Goal: Task Accomplishment & Management: Manage account settings

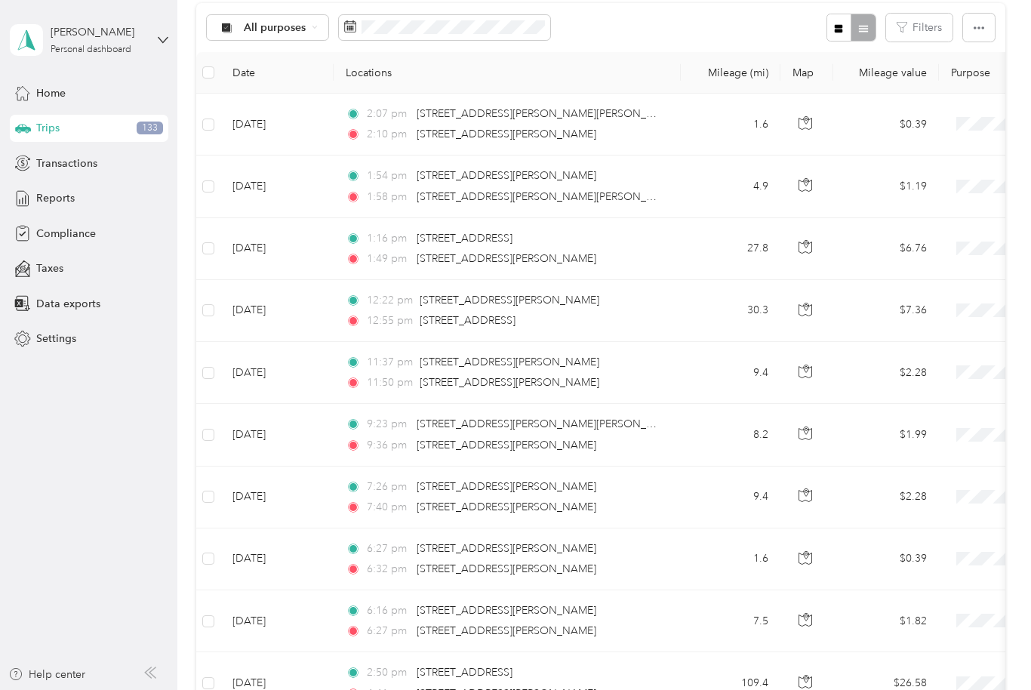
scroll to position [161, 0]
click at [212, 116] on label at bounding box center [208, 124] width 12 height 17
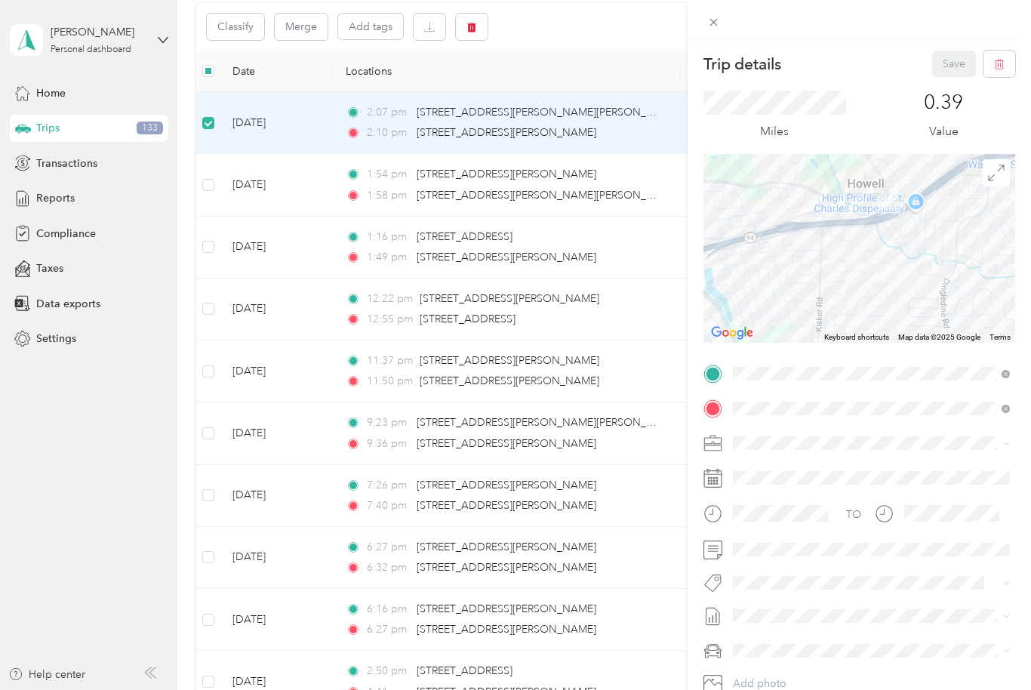
click at [214, 186] on div "Trip details Save This trip cannot be edited because it is either under review,…" at bounding box center [515, 345] width 1031 height 690
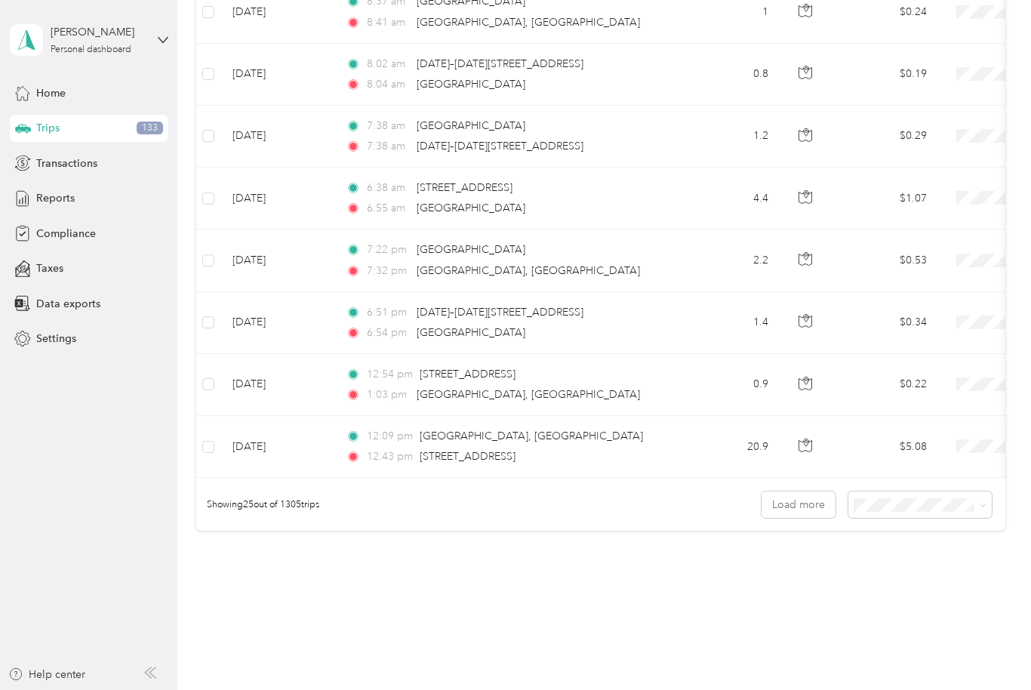
scroll to position [1326, 0]
click at [986, 504] on icon at bounding box center [982, 506] width 7 height 7
click at [951, 586] on div "100 per load" at bounding box center [927, 585] width 122 height 16
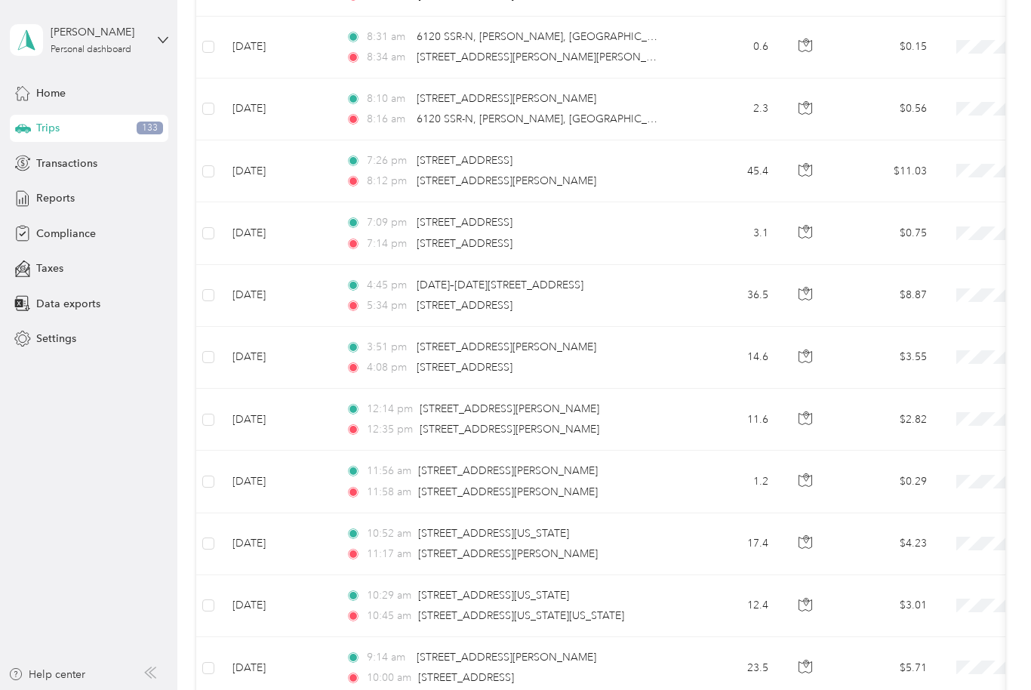
scroll to position [1850, 0]
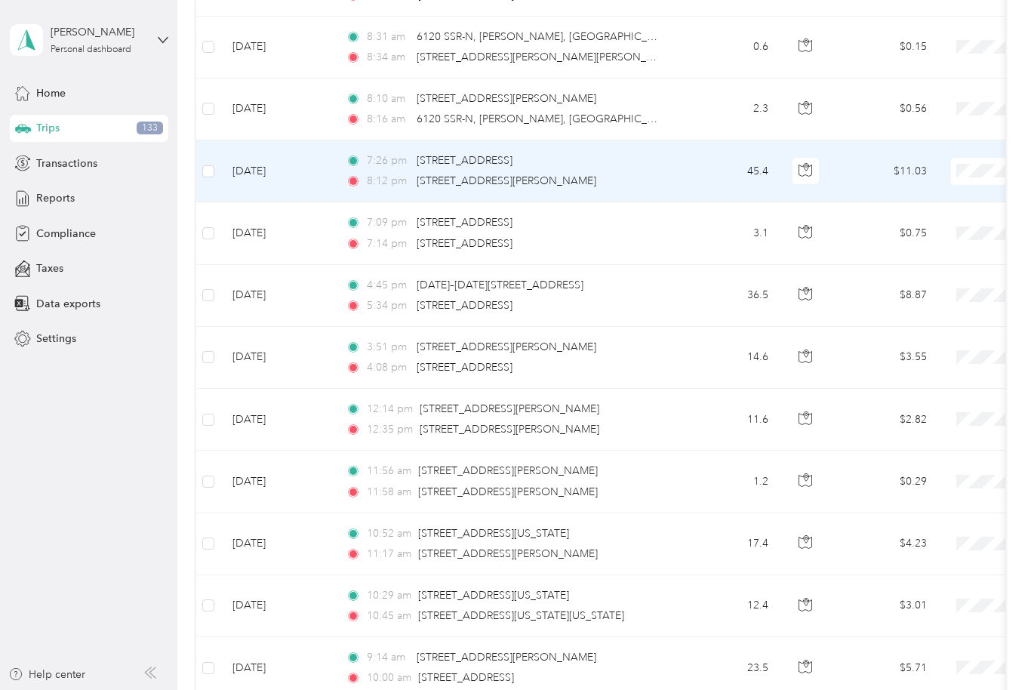
click at [220, 156] on td "[DATE]" at bounding box center [276, 171] width 113 height 62
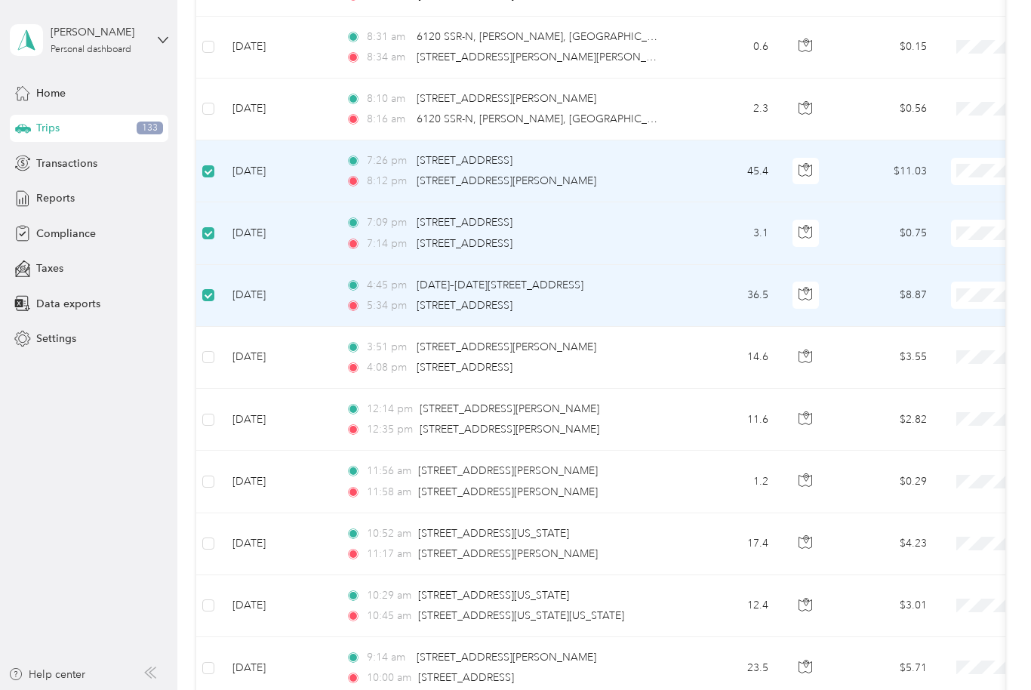
click at [220, 352] on td "[DATE]" at bounding box center [276, 358] width 113 height 62
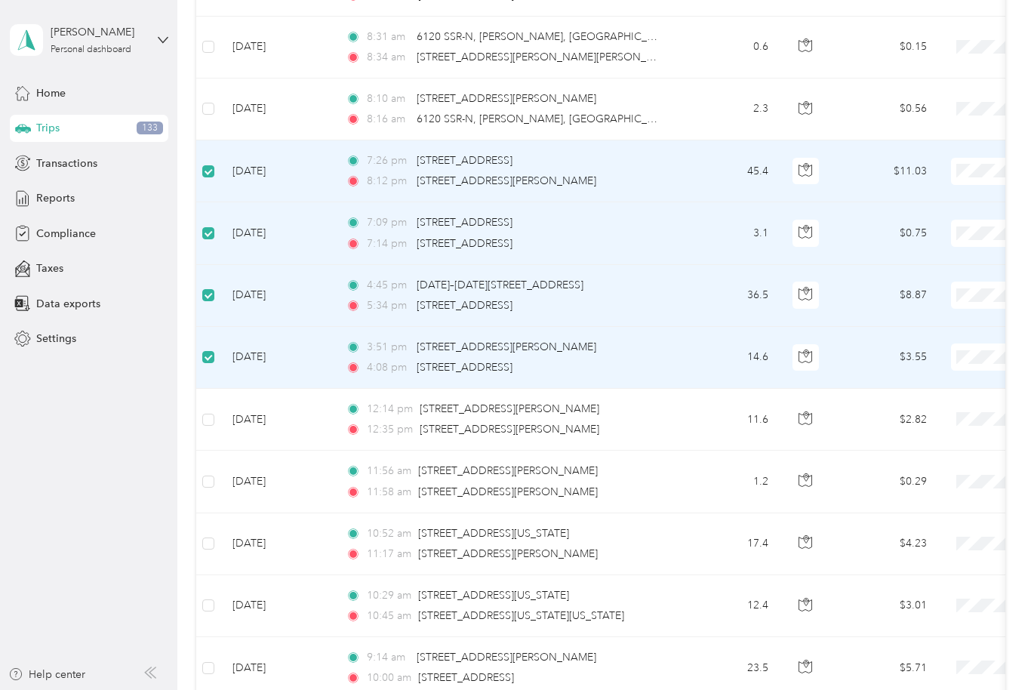
click at [217, 349] on td at bounding box center [208, 358] width 24 height 62
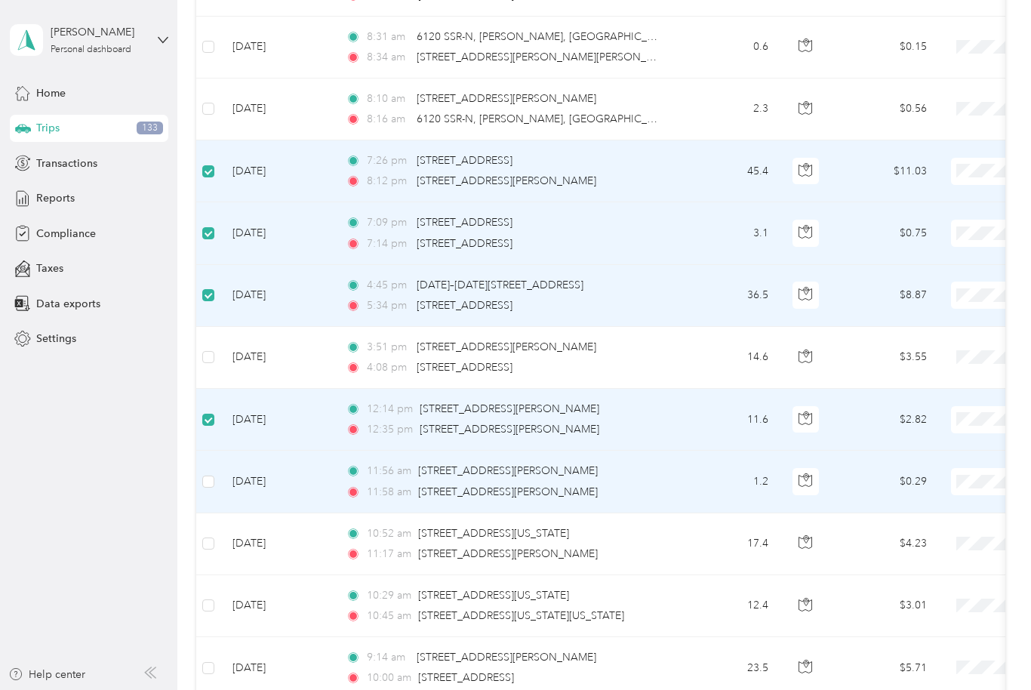
click at [212, 473] on label at bounding box center [208, 481] width 12 height 17
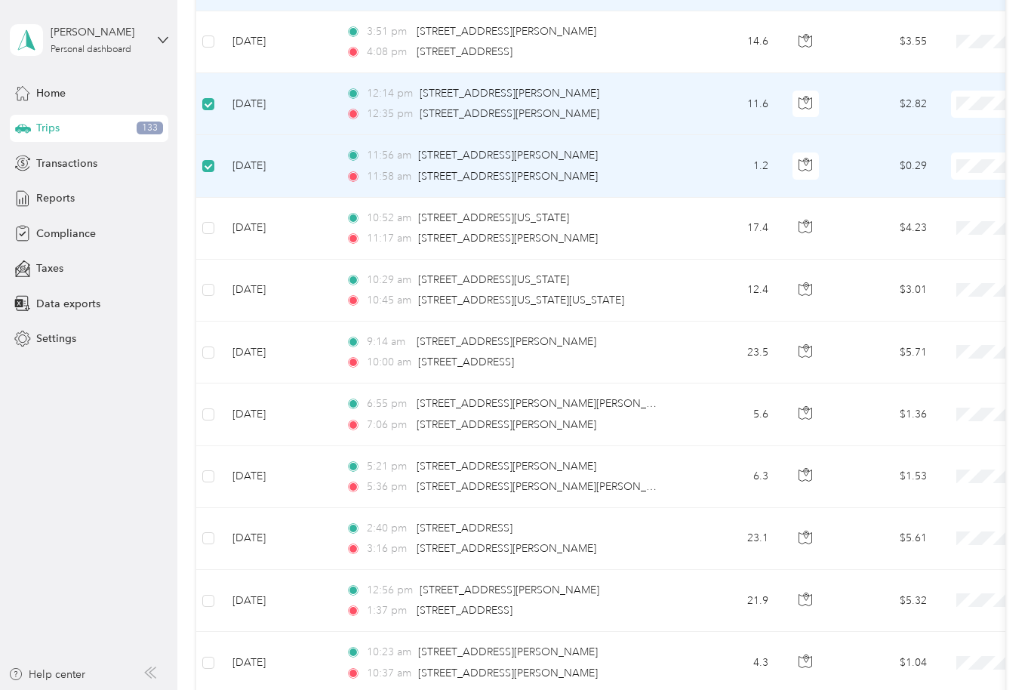
scroll to position [2184, 0]
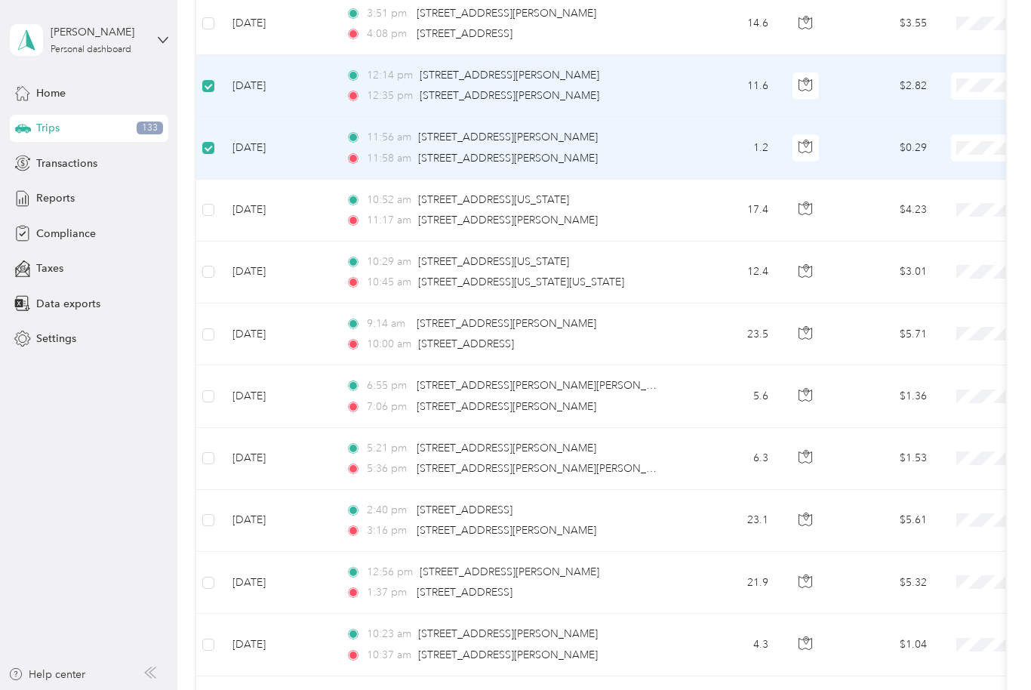
click at [219, 203] on td at bounding box center [208, 211] width 24 height 62
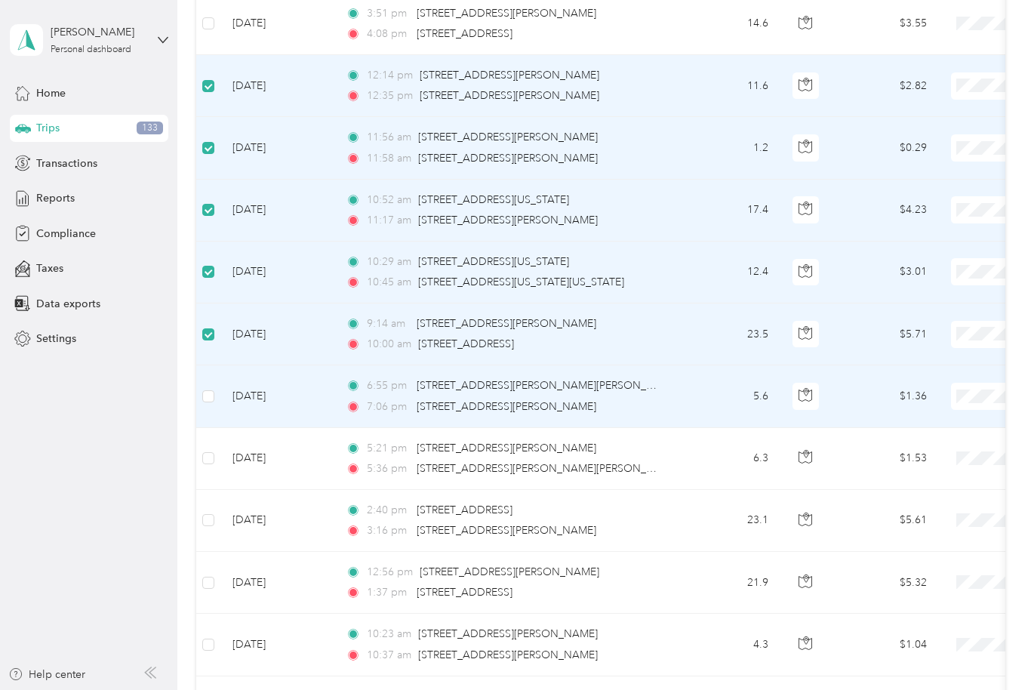
click at [220, 391] on td "[DATE]" at bounding box center [276, 396] width 113 height 62
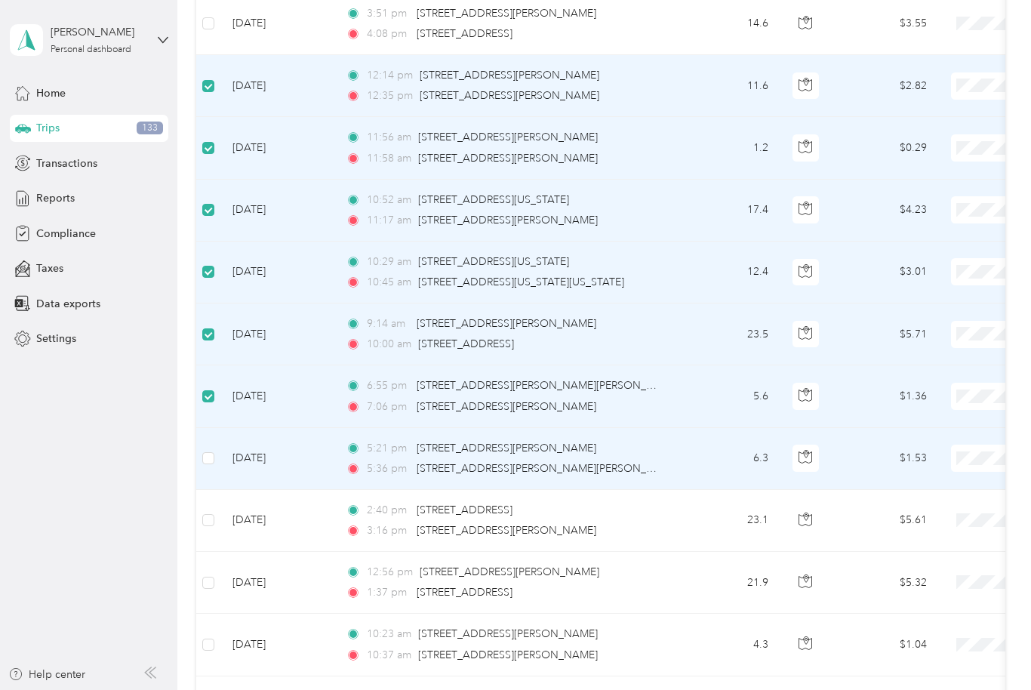
click at [213, 450] on label at bounding box center [208, 458] width 12 height 17
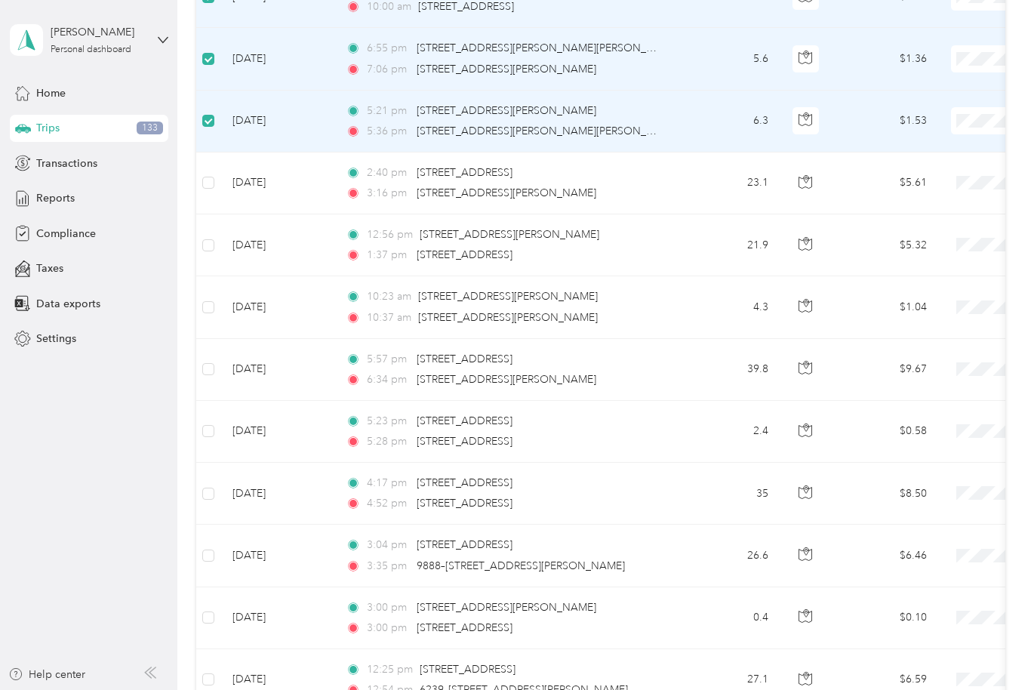
scroll to position [0, 1]
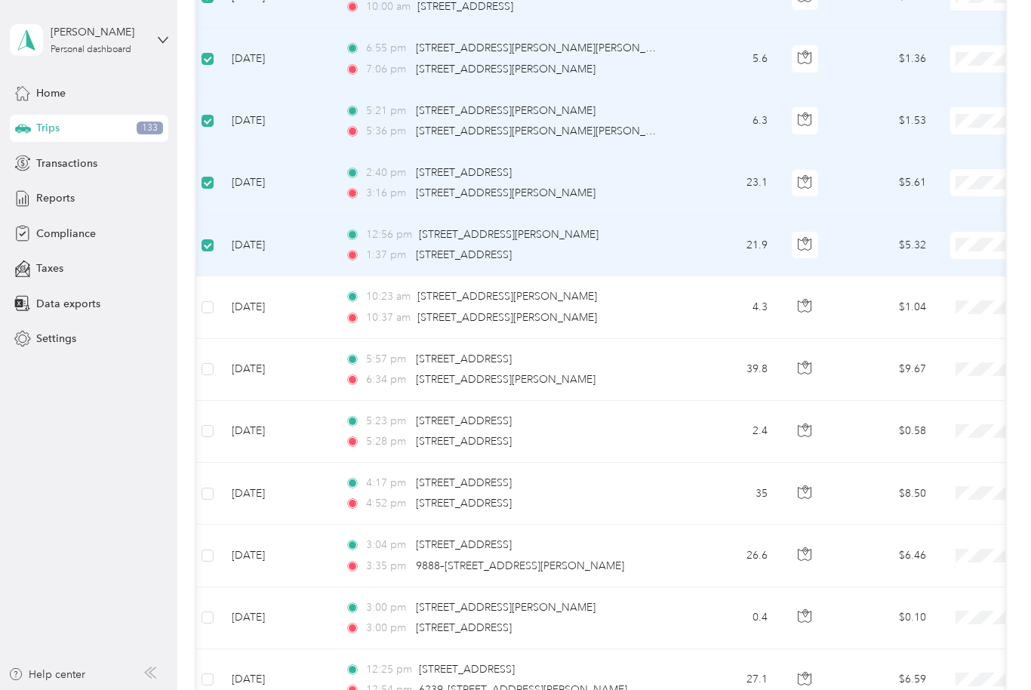
click at [220, 358] on td "[DATE]" at bounding box center [276, 370] width 113 height 62
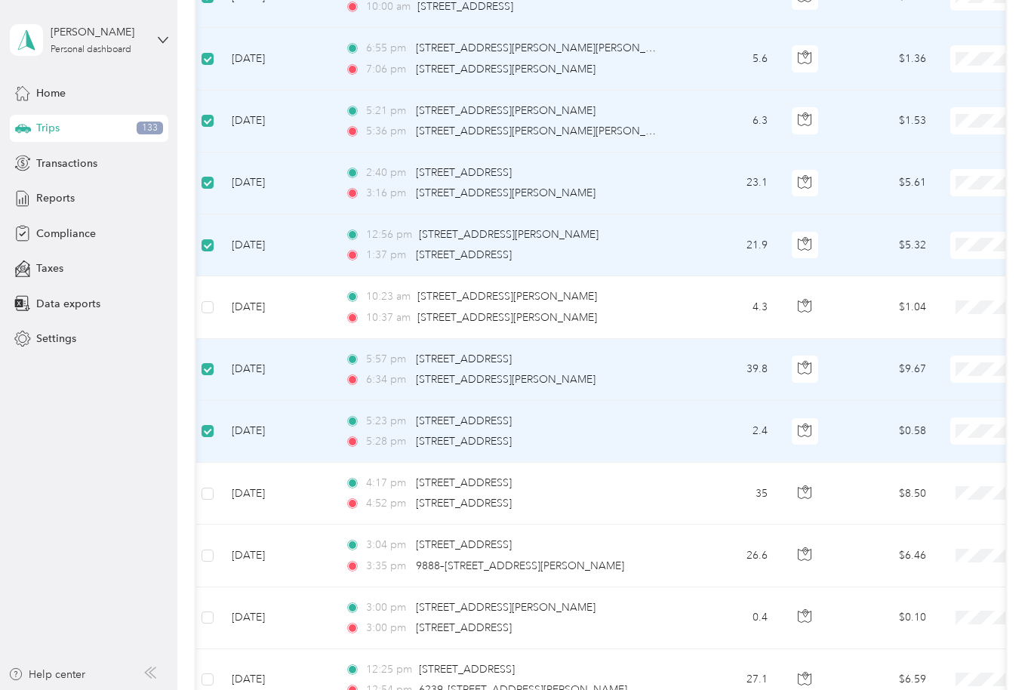
click at [222, 489] on td "[DATE]" at bounding box center [276, 494] width 113 height 62
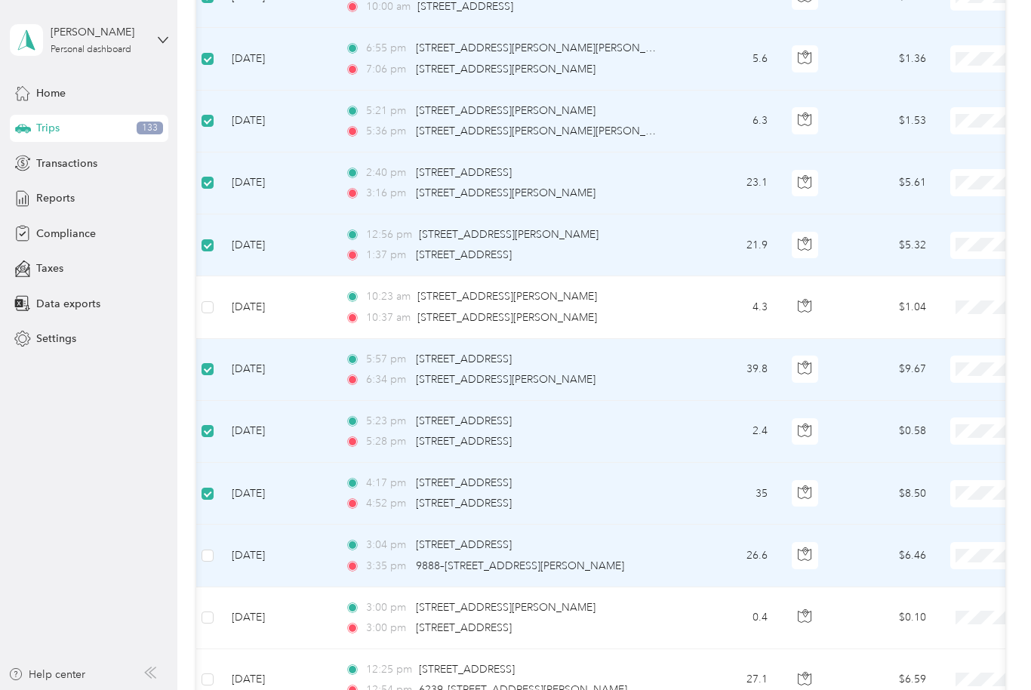
click at [212, 547] on label at bounding box center [207, 555] width 12 height 17
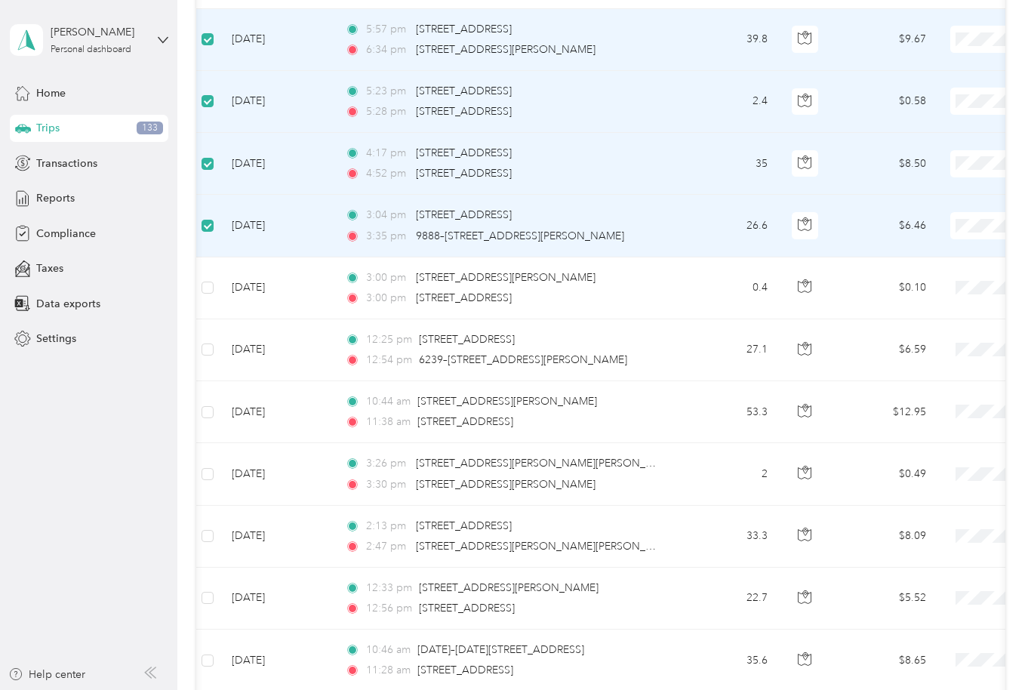
scroll to position [2858, 0]
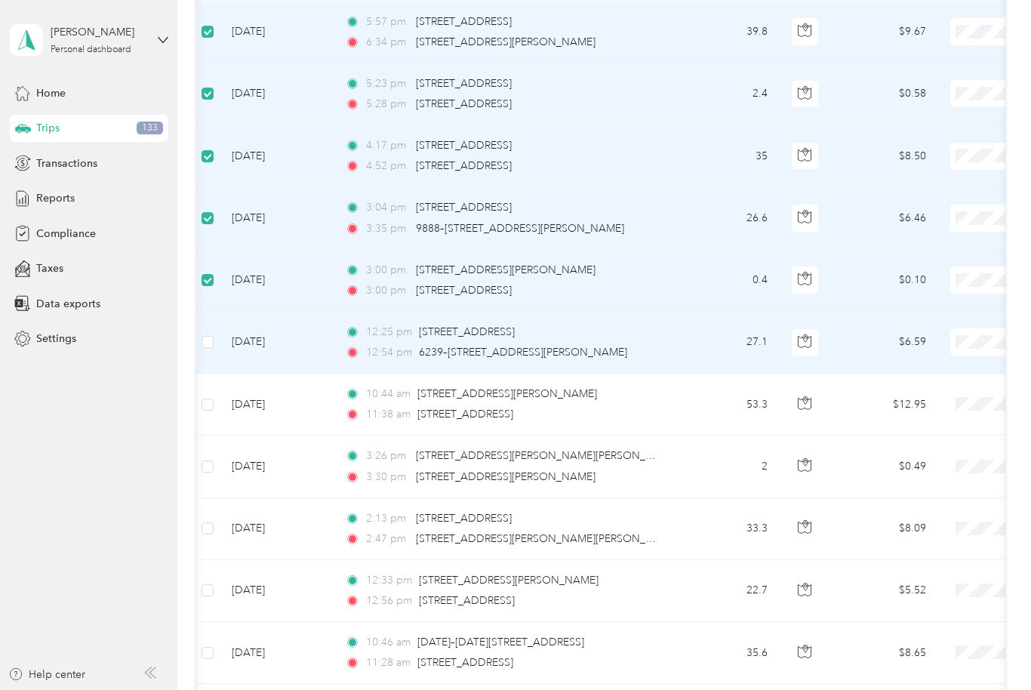
click at [203, 347] on label at bounding box center [207, 342] width 12 height 17
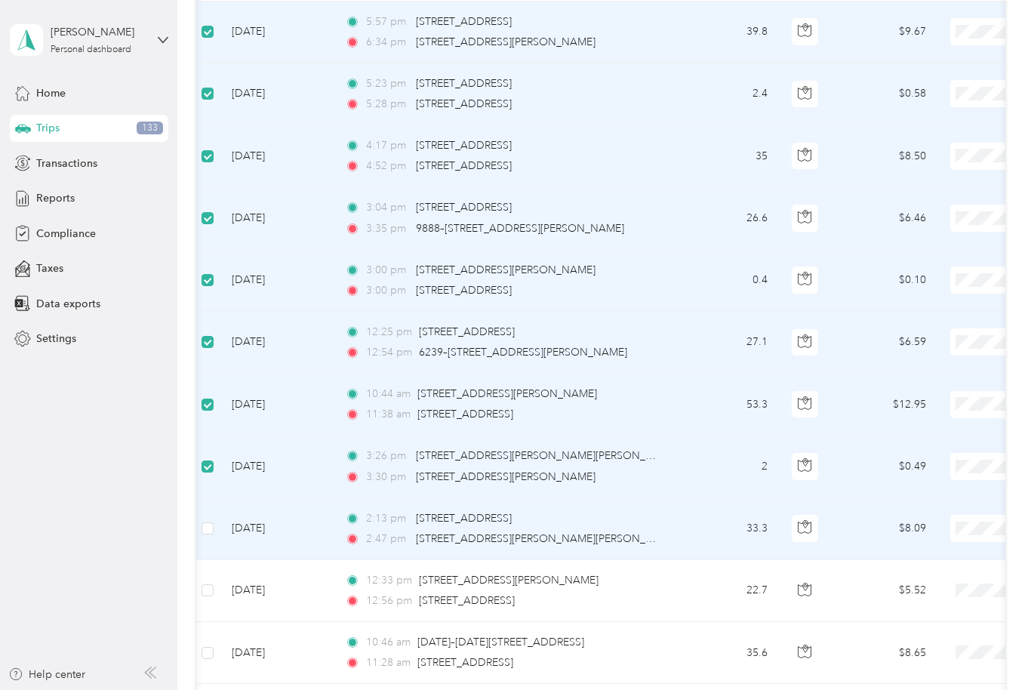
click at [220, 524] on td "[DATE]" at bounding box center [276, 529] width 113 height 62
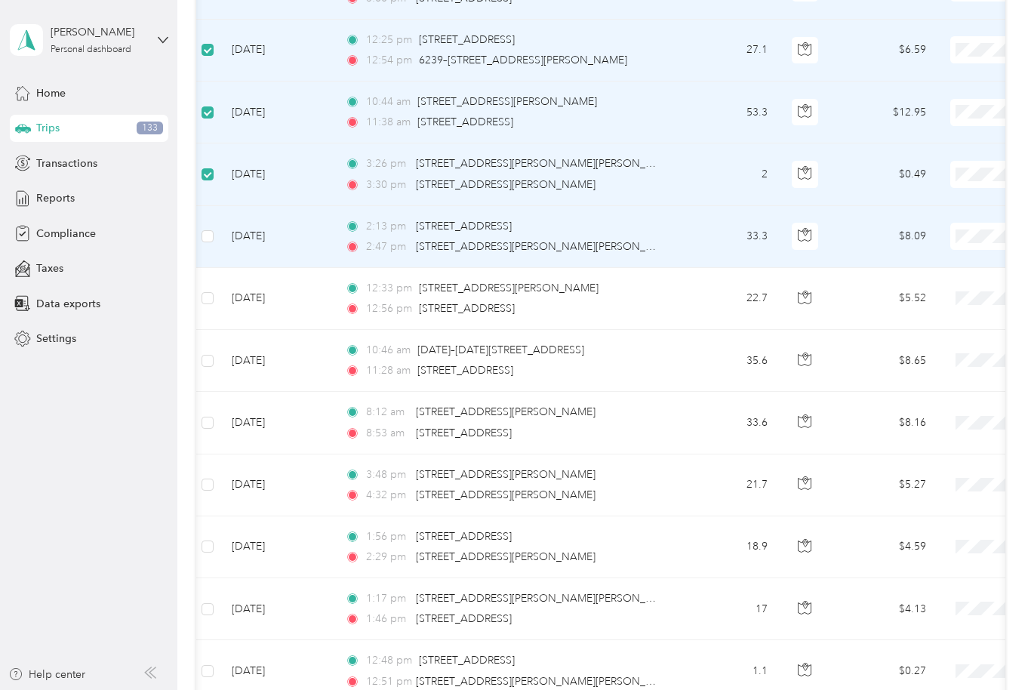
scroll to position [3152, 0]
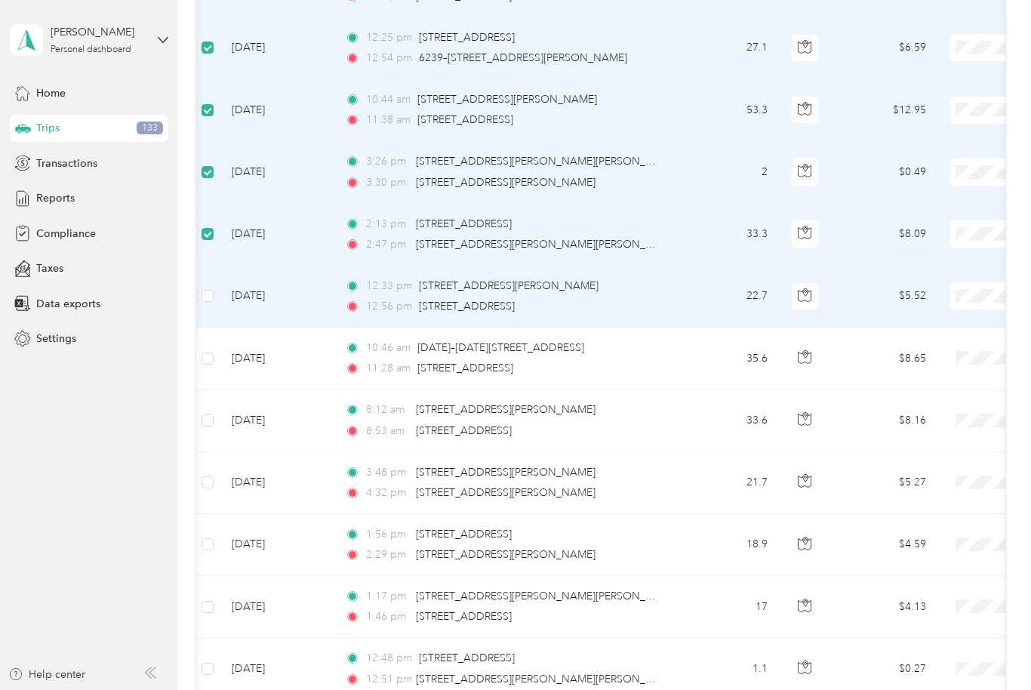
click at [213, 290] on span at bounding box center [207, 296] width 12 height 12
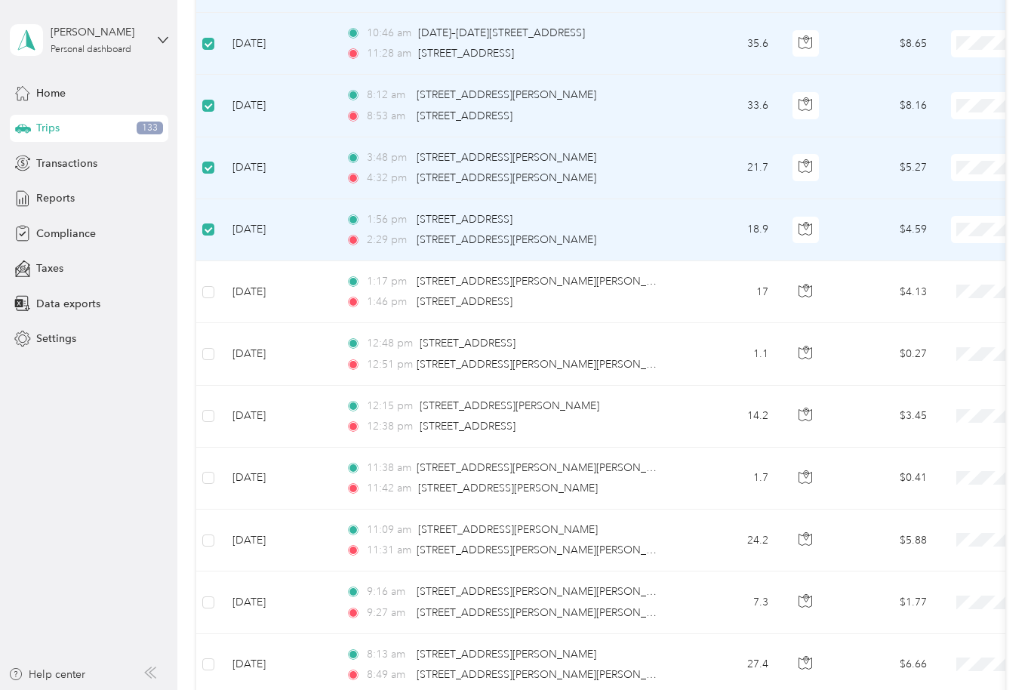
scroll to position [0, 0]
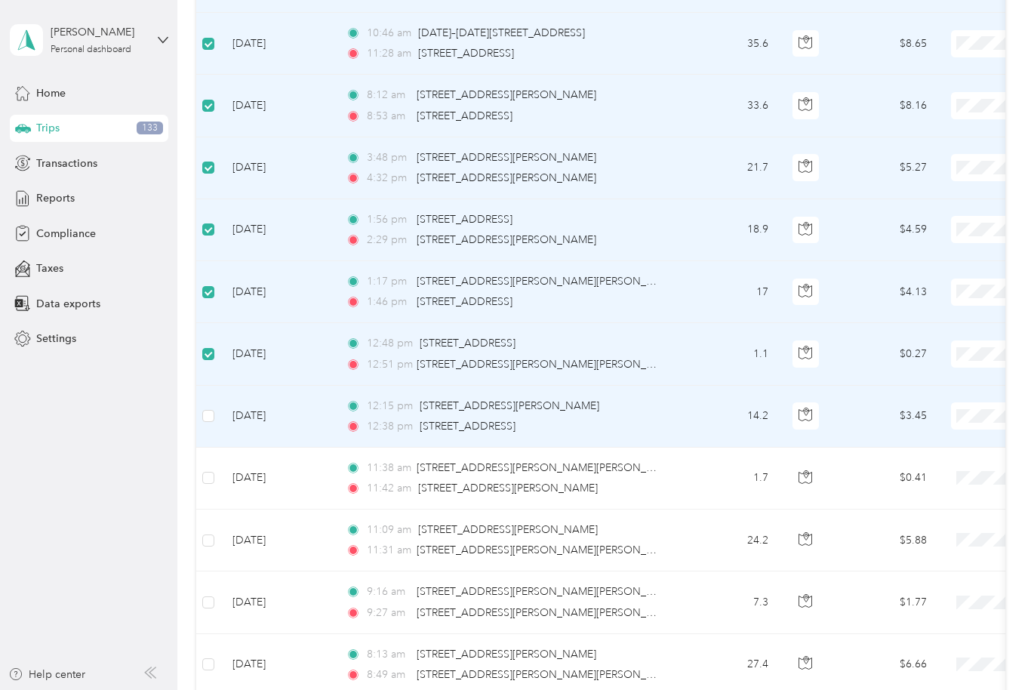
click at [222, 424] on td "[DATE]" at bounding box center [276, 417] width 113 height 62
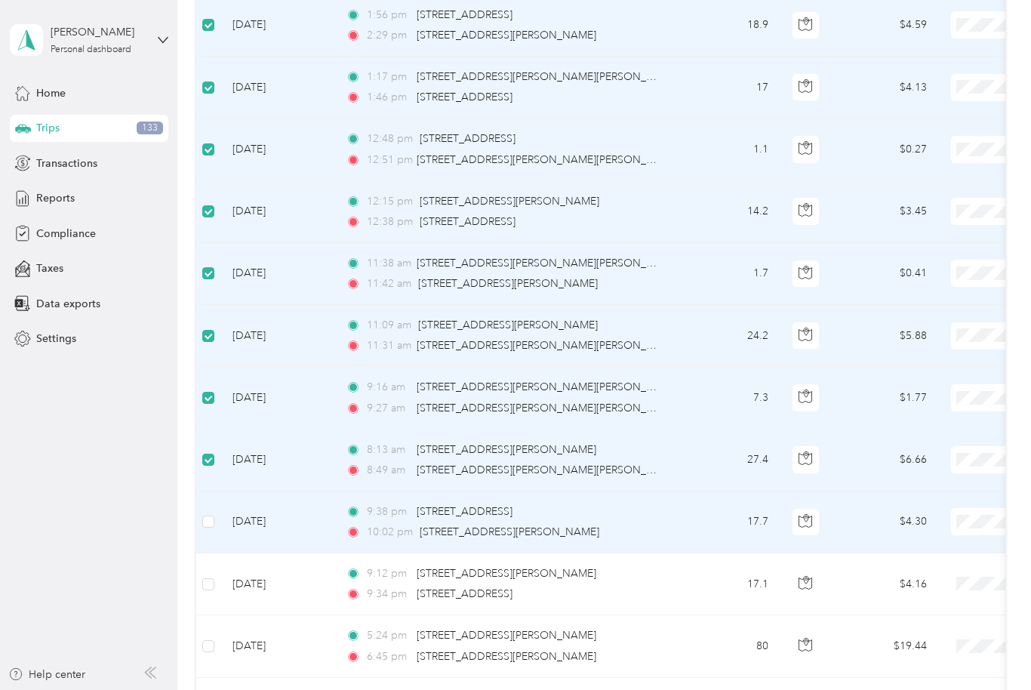
click at [225, 519] on td "[DATE]" at bounding box center [276, 522] width 113 height 62
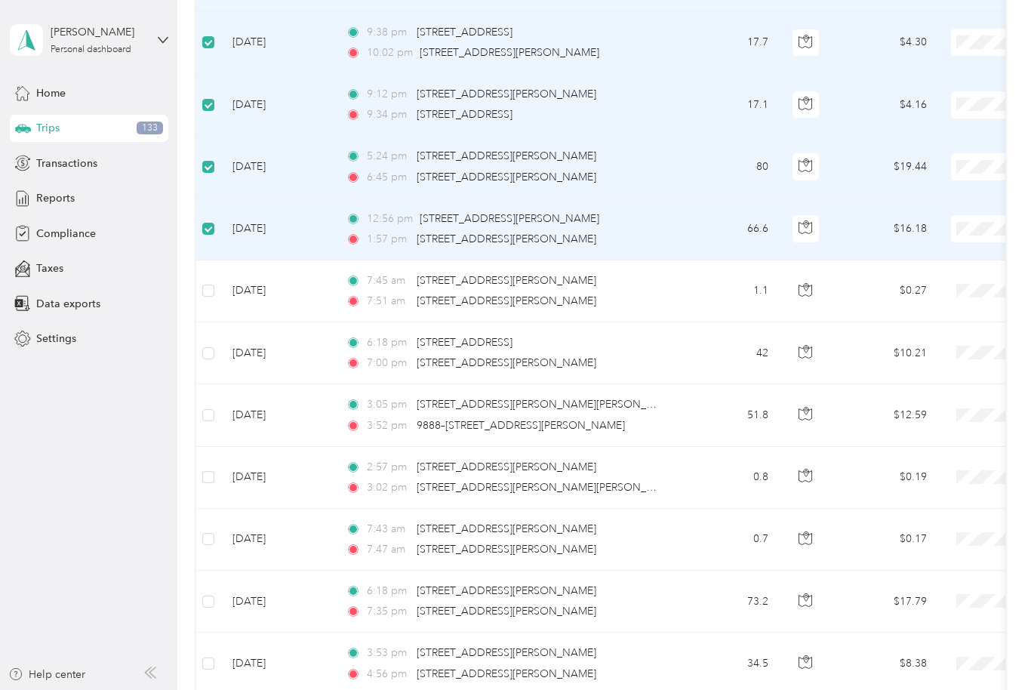
scroll to position [4148, 0]
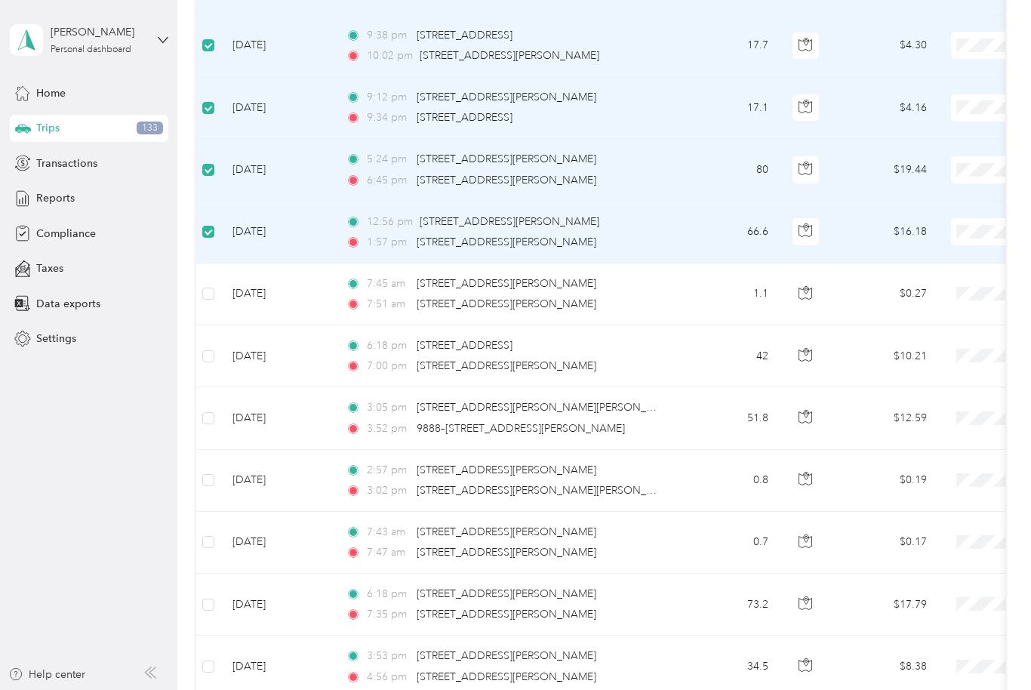
click at [213, 343] on td at bounding box center [208, 356] width 24 height 62
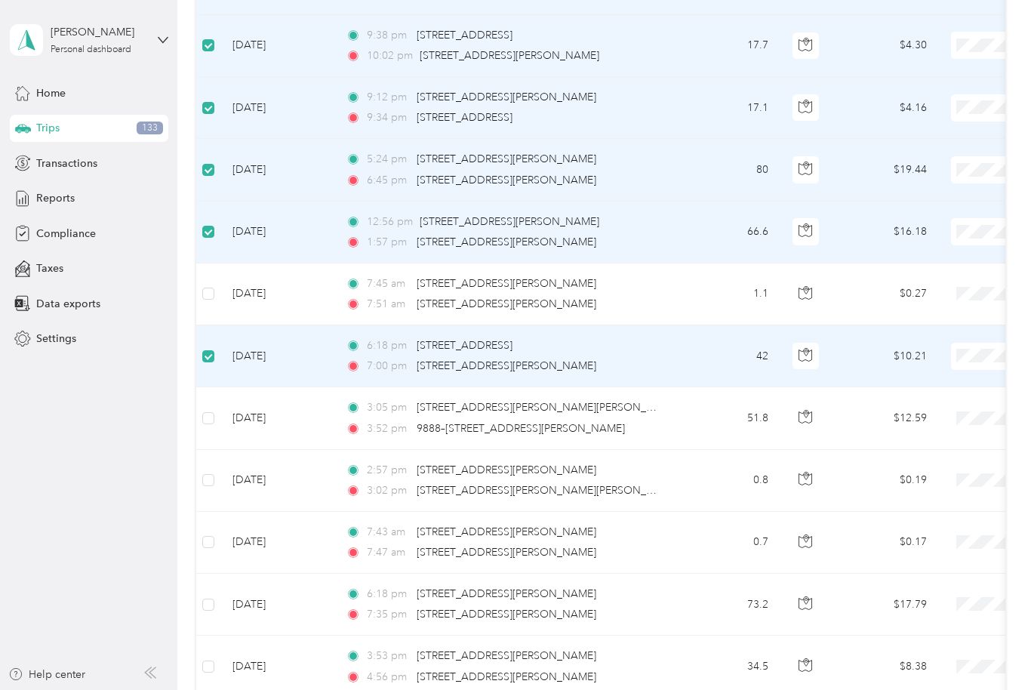
click at [202, 422] on label at bounding box center [208, 418] width 12 height 17
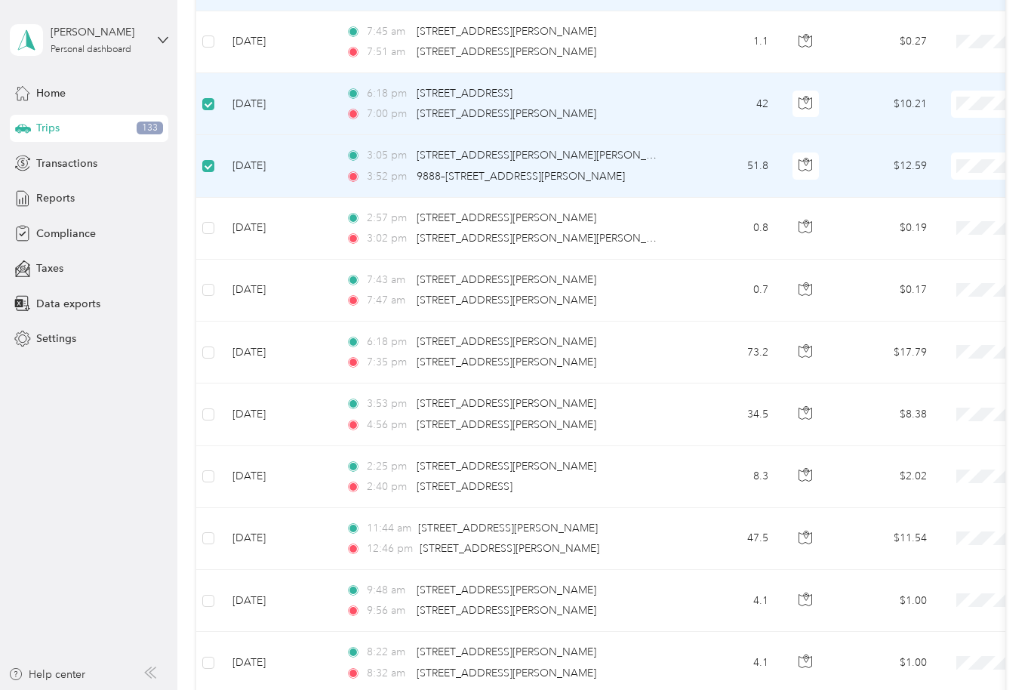
scroll to position [4403, 0]
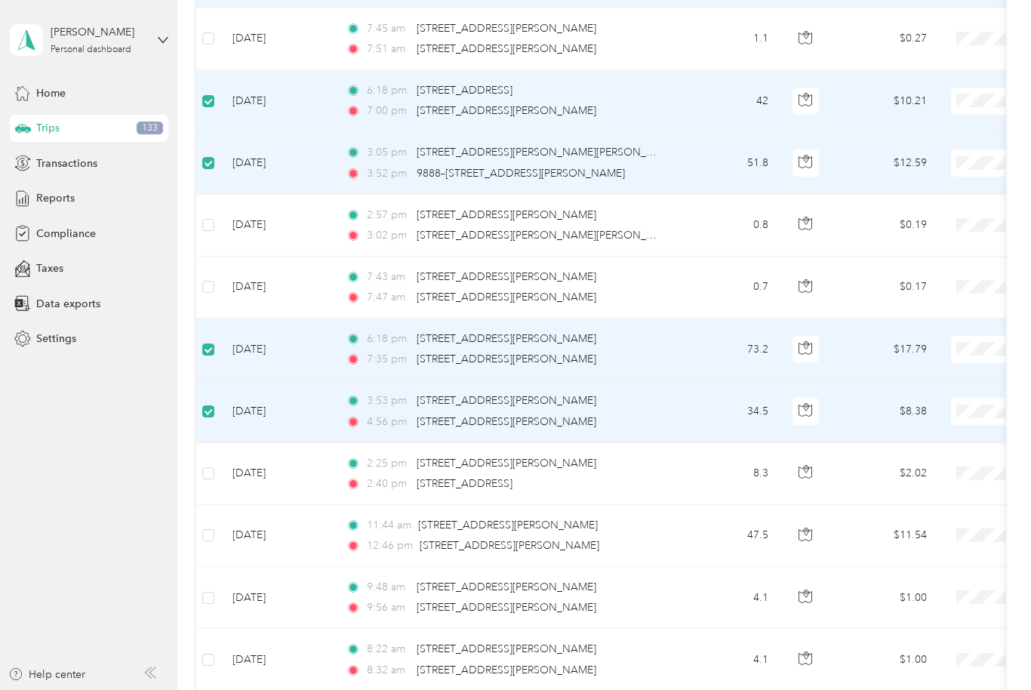
click at [222, 469] on td "[DATE]" at bounding box center [276, 474] width 113 height 62
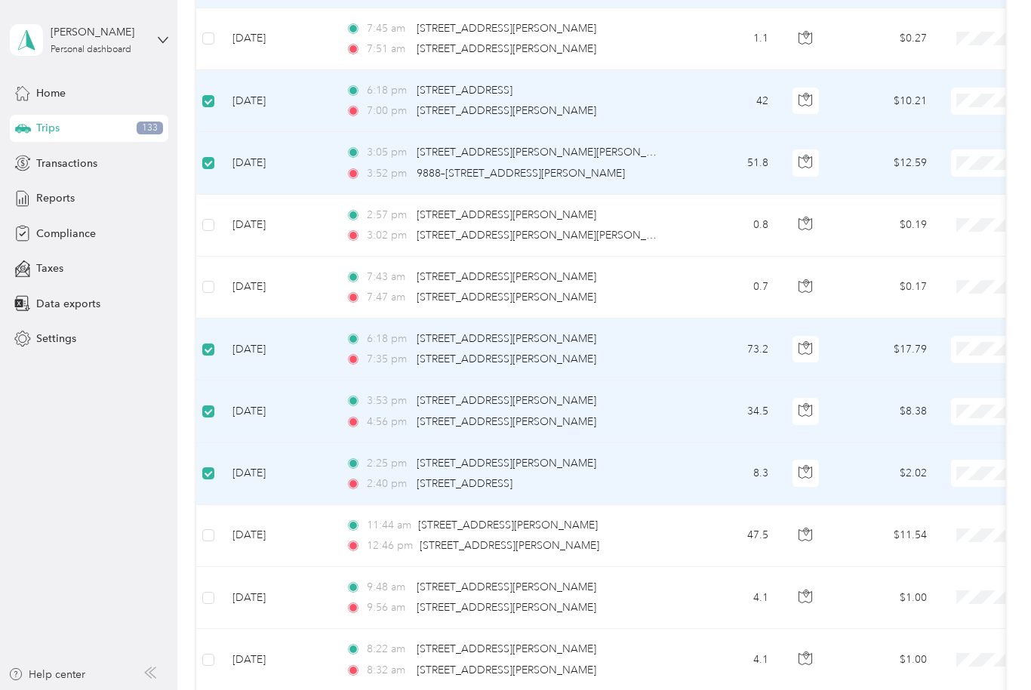
click at [223, 533] on td "[DATE]" at bounding box center [276, 536] width 113 height 62
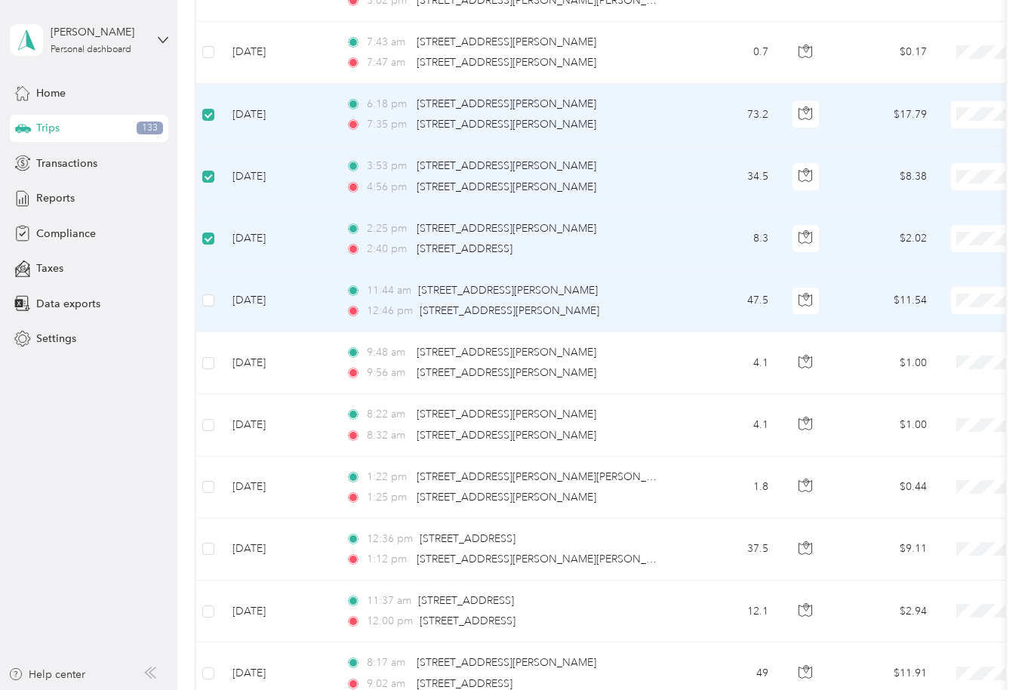
scroll to position [4660, 0]
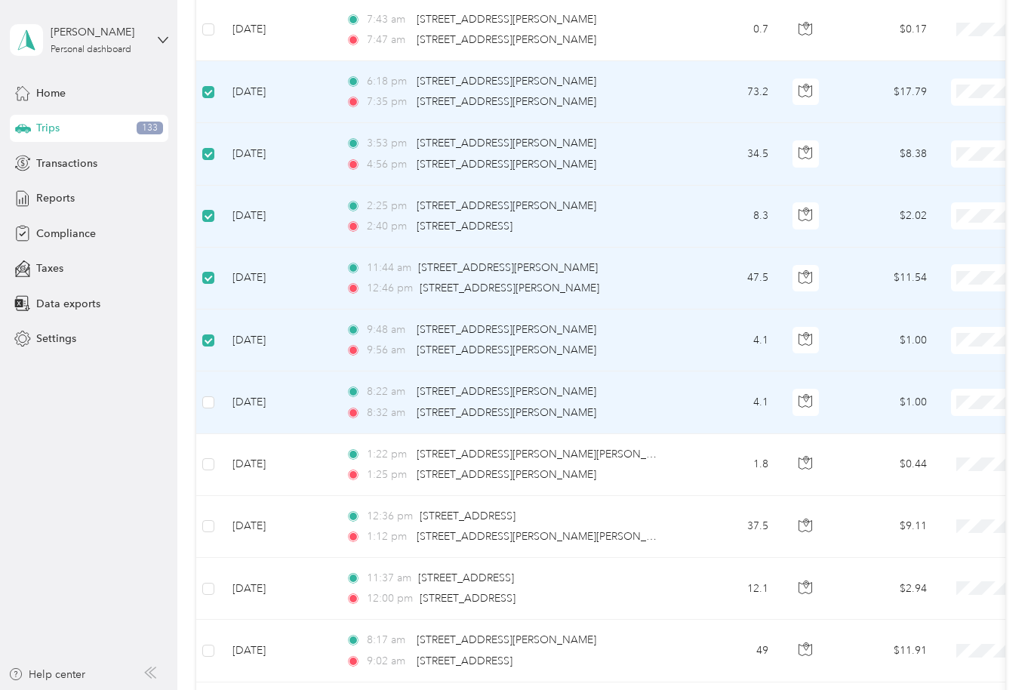
click at [201, 410] on td at bounding box center [208, 402] width 24 height 62
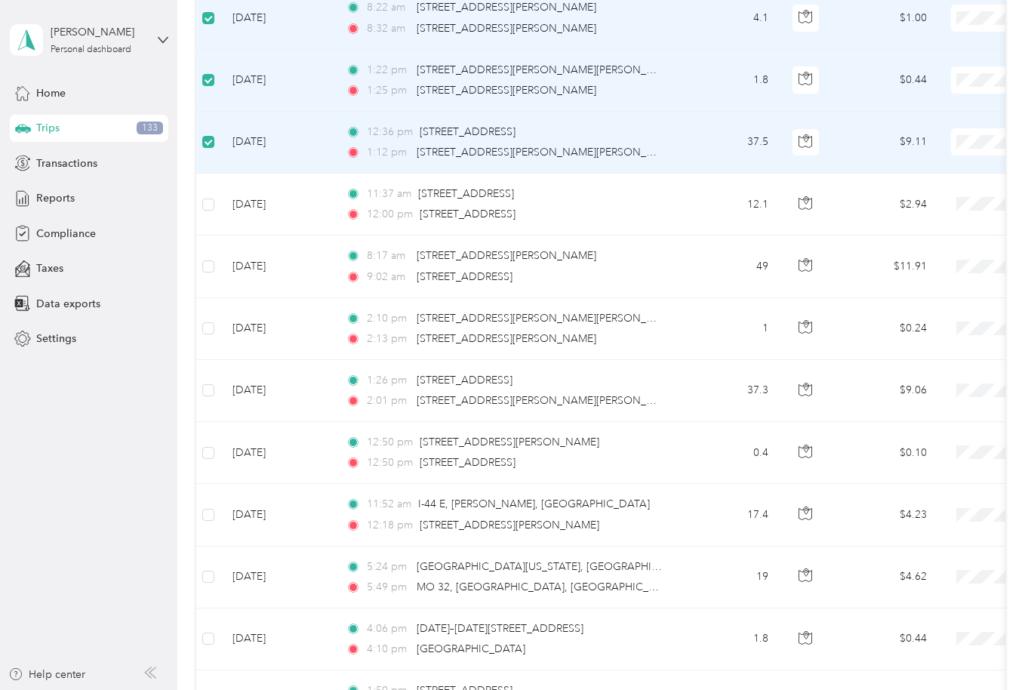
scroll to position [5045, 0]
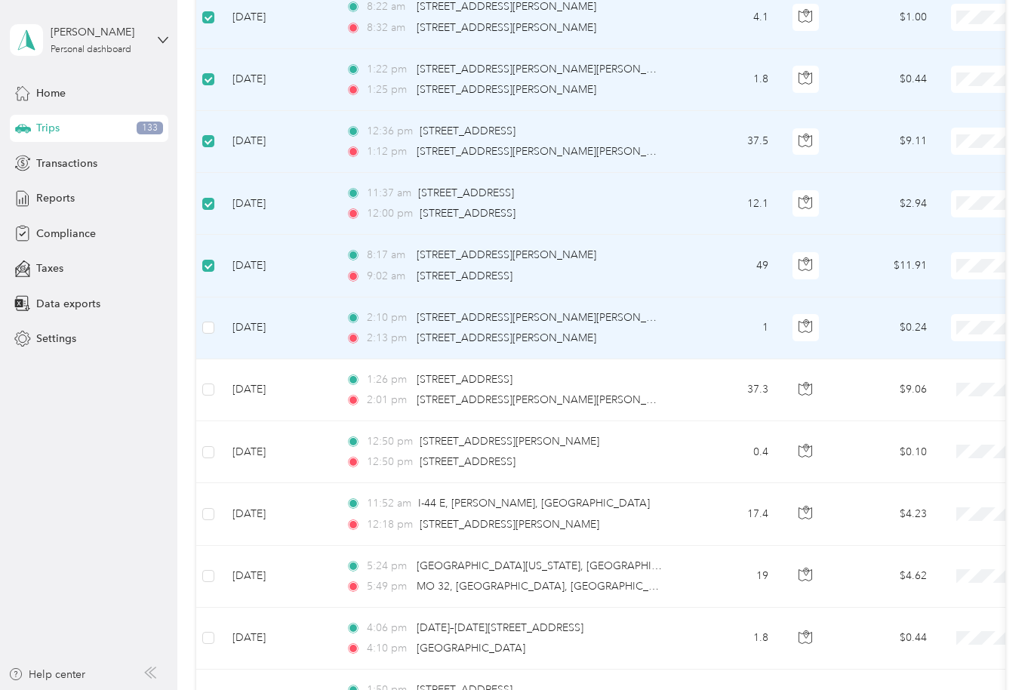
click at [214, 319] on label at bounding box center [208, 327] width 12 height 17
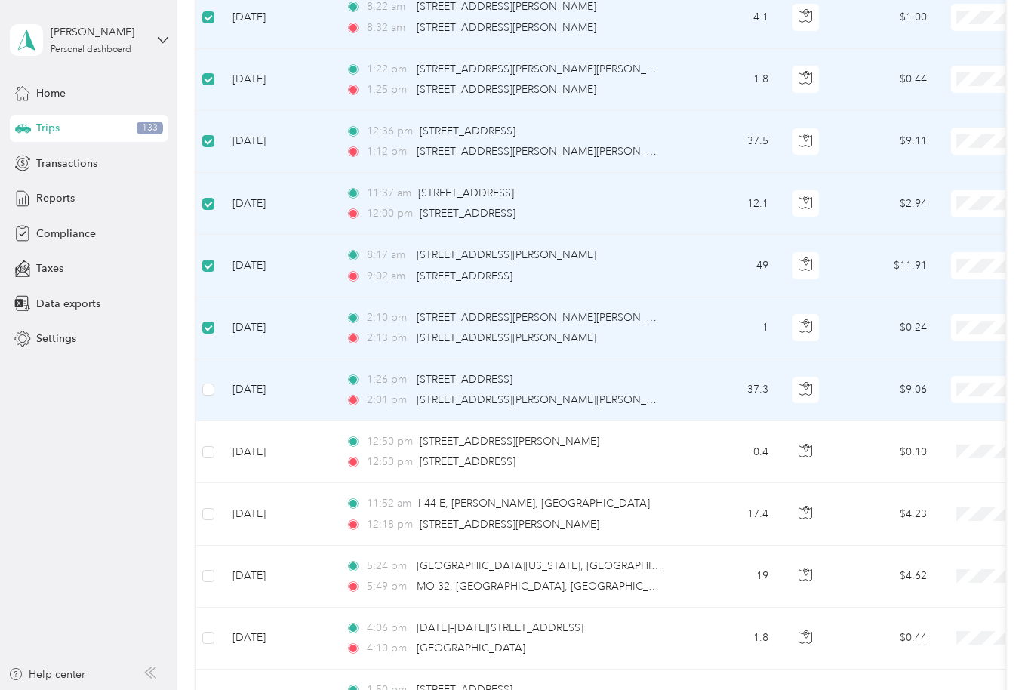
click at [226, 392] on td "[DATE]" at bounding box center [276, 390] width 113 height 62
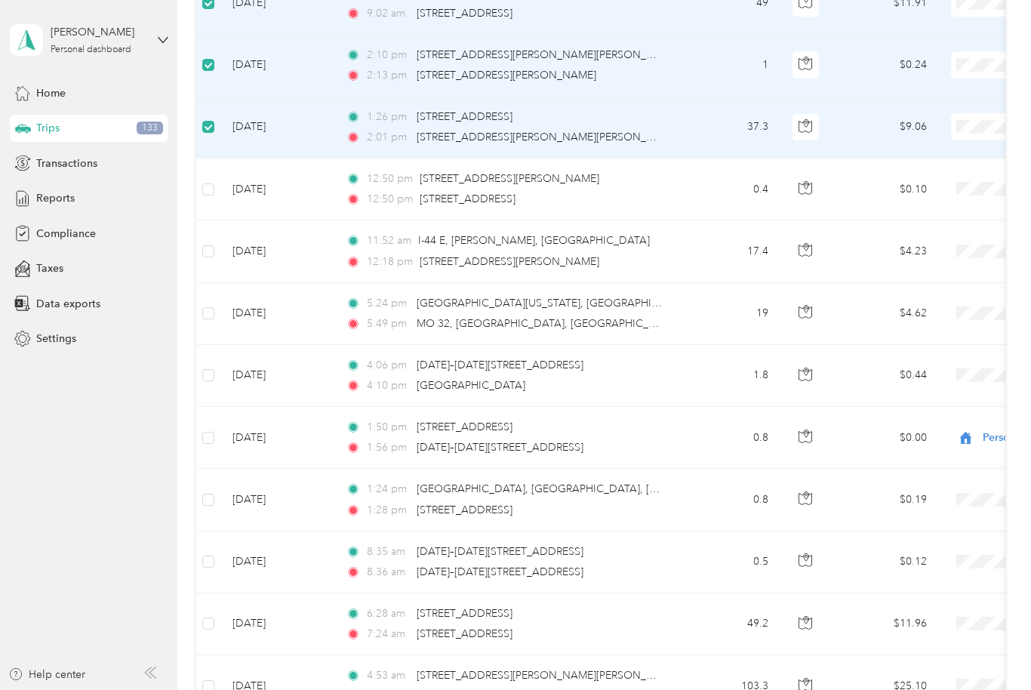
scroll to position [5314, 0]
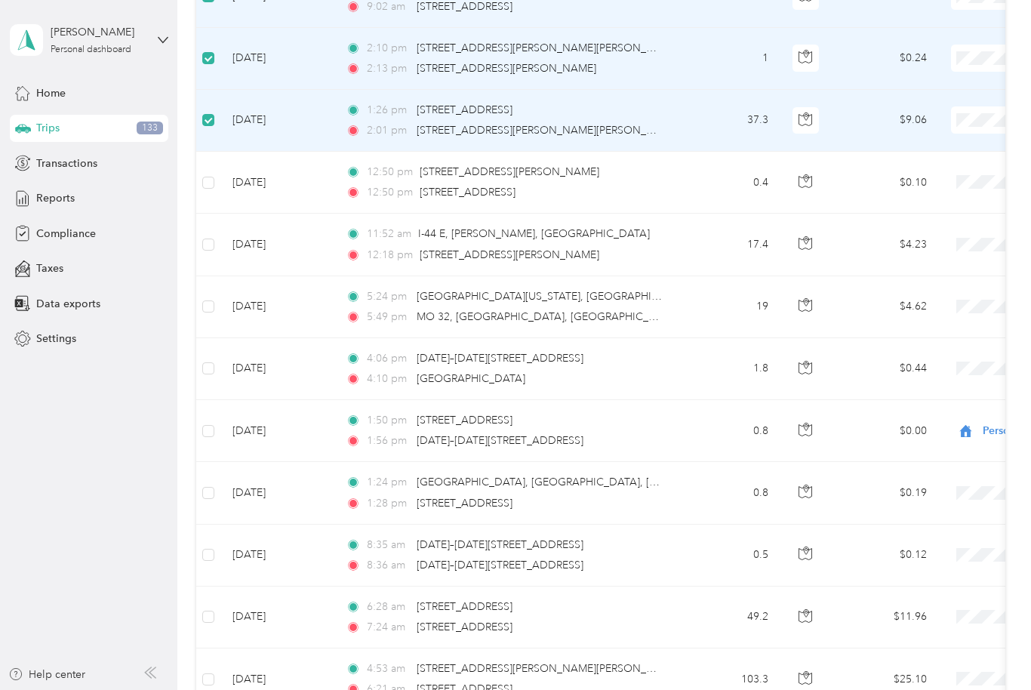
click at [214, 174] on label at bounding box center [208, 182] width 12 height 17
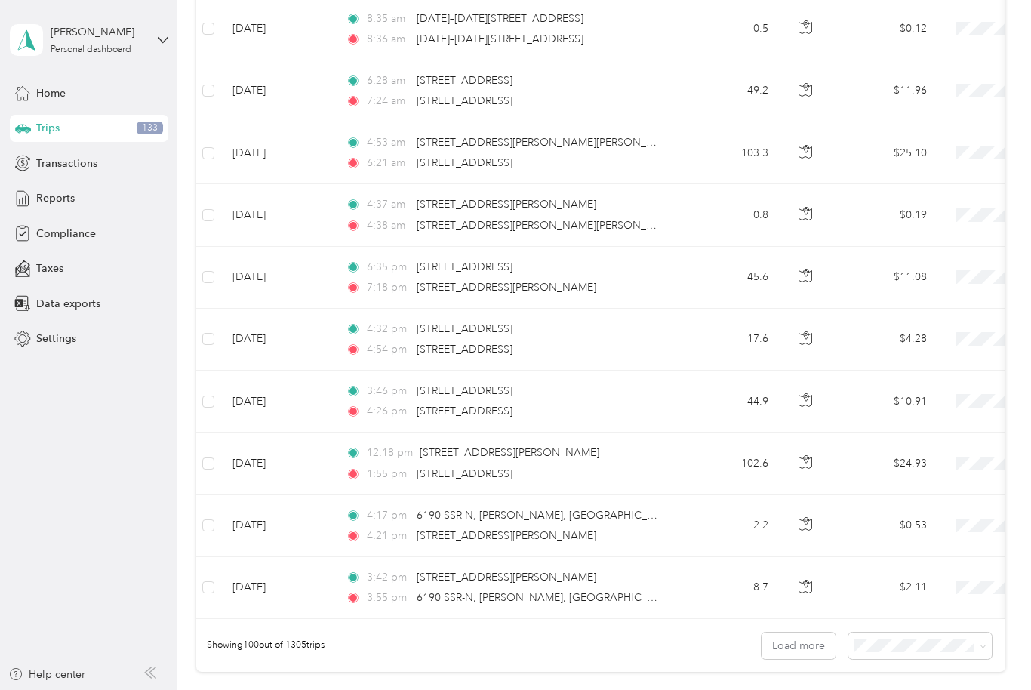
scroll to position [5839, 0]
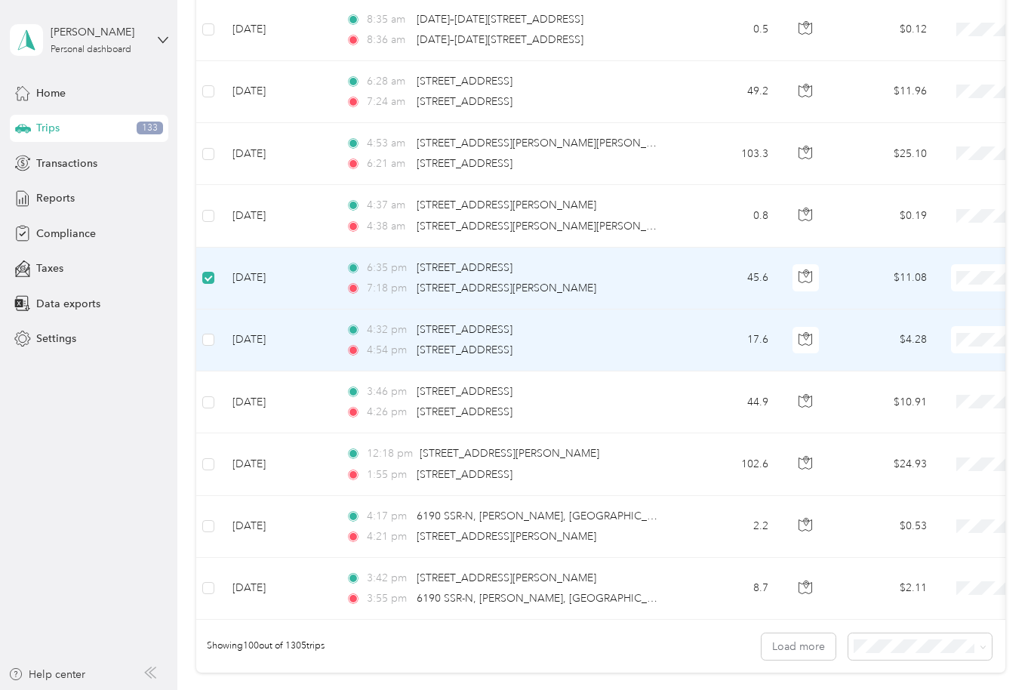
click at [222, 340] on td "[DATE]" at bounding box center [276, 340] width 113 height 62
click at [215, 389] on td at bounding box center [208, 402] width 24 height 62
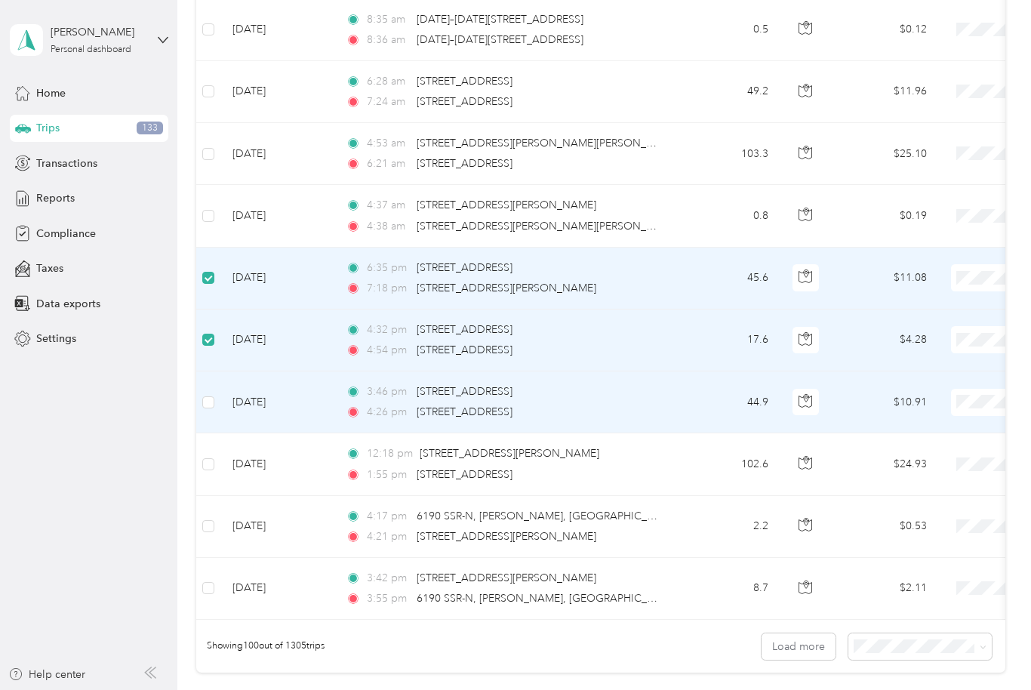
click at [215, 392] on td at bounding box center [208, 402] width 24 height 62
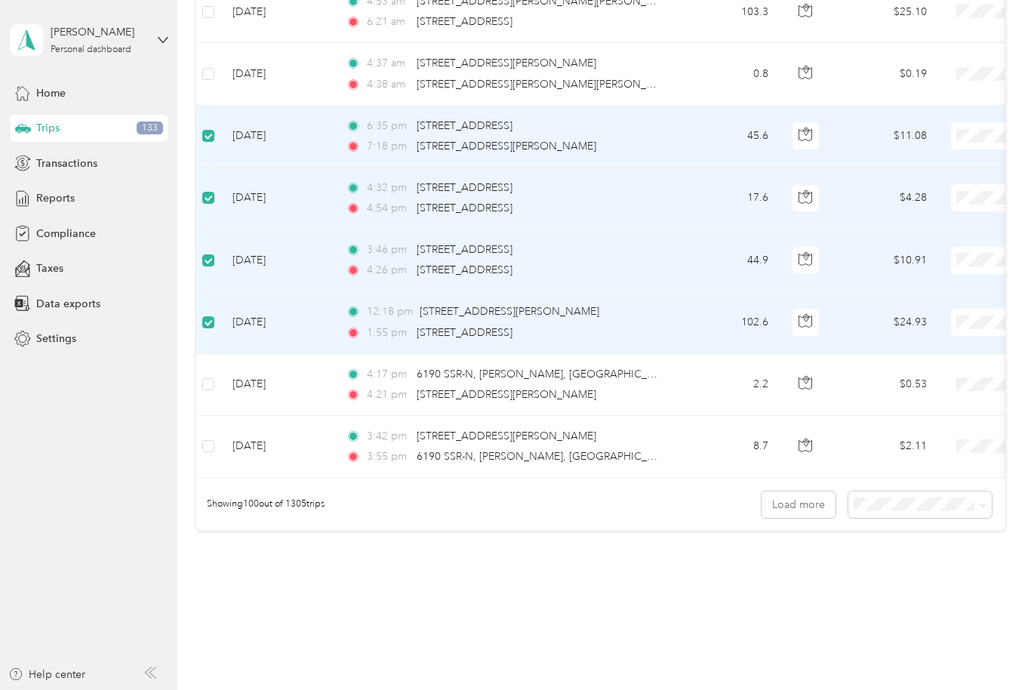
scroll to position [5981, 0]
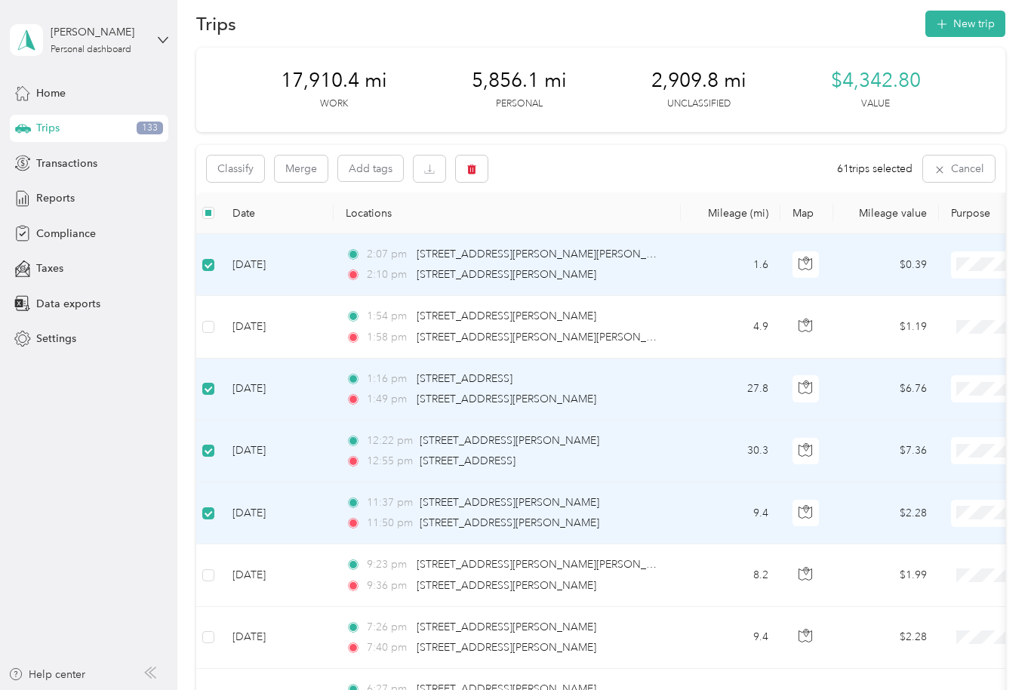
click at [306, 260] on td "[DATE]" at bounding box center [276, 265] width 113 height 62
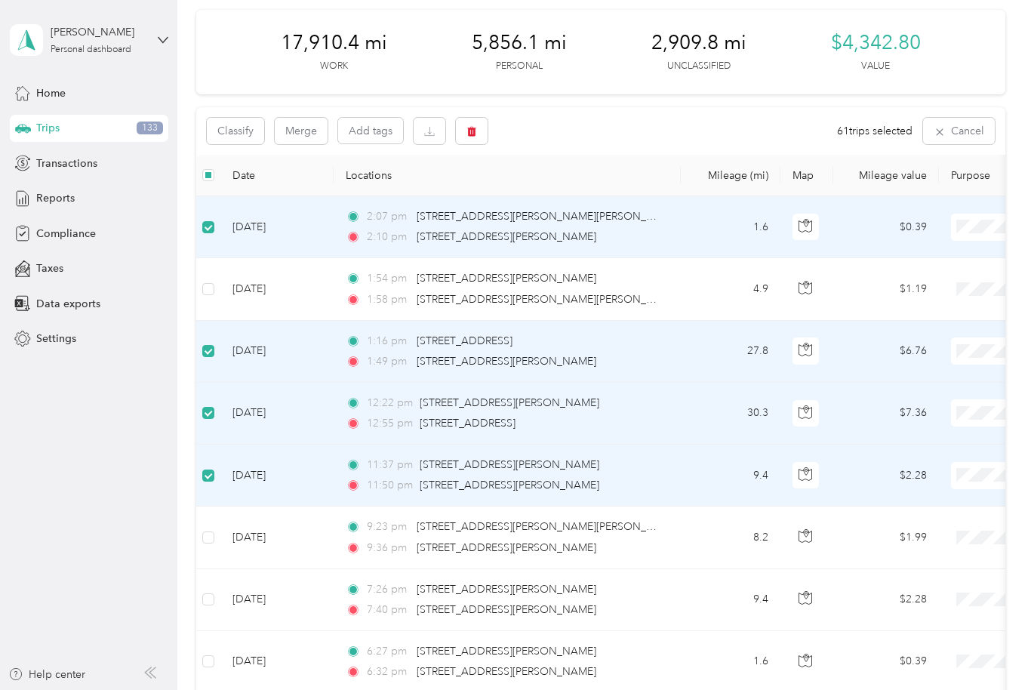
scroll to position [57, 0]
click at [237, 128] on button "Classify" at bounding box center [235, 131] width 57 height 26
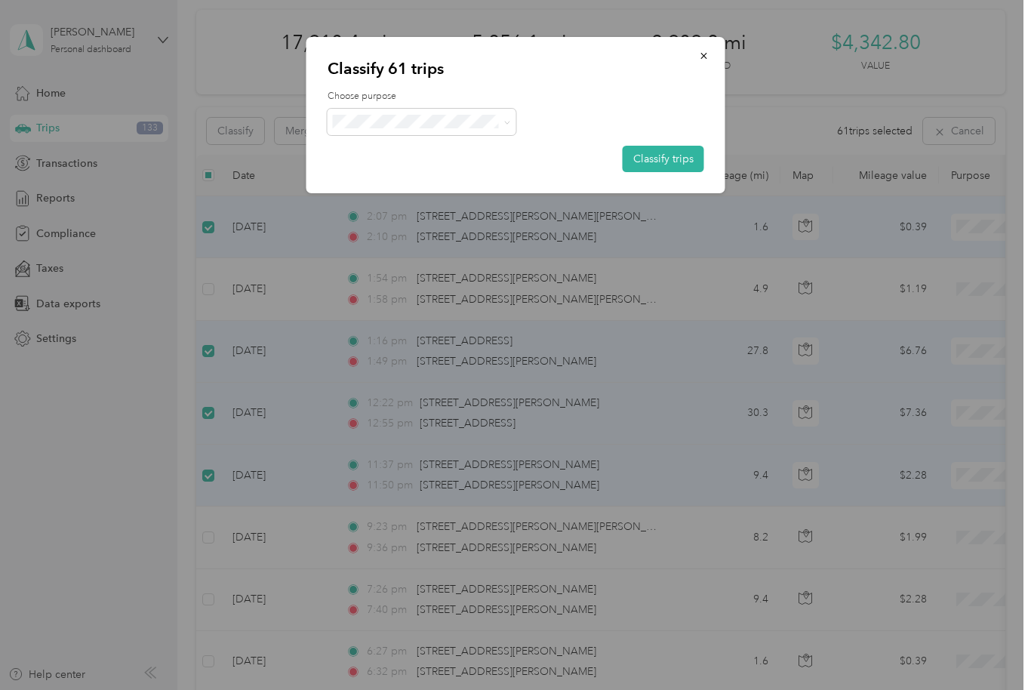
click at [506, 122] on icon at bounding box center [506, 122] width 7 height 7
click at [461, 146] on span "Jacob Family Enterprises Inc" at bounding box center [434, 150] width 140 height 16
click at [672, 155] on button "Classify trips" at bounding box center [662, 159] width 81 height 26
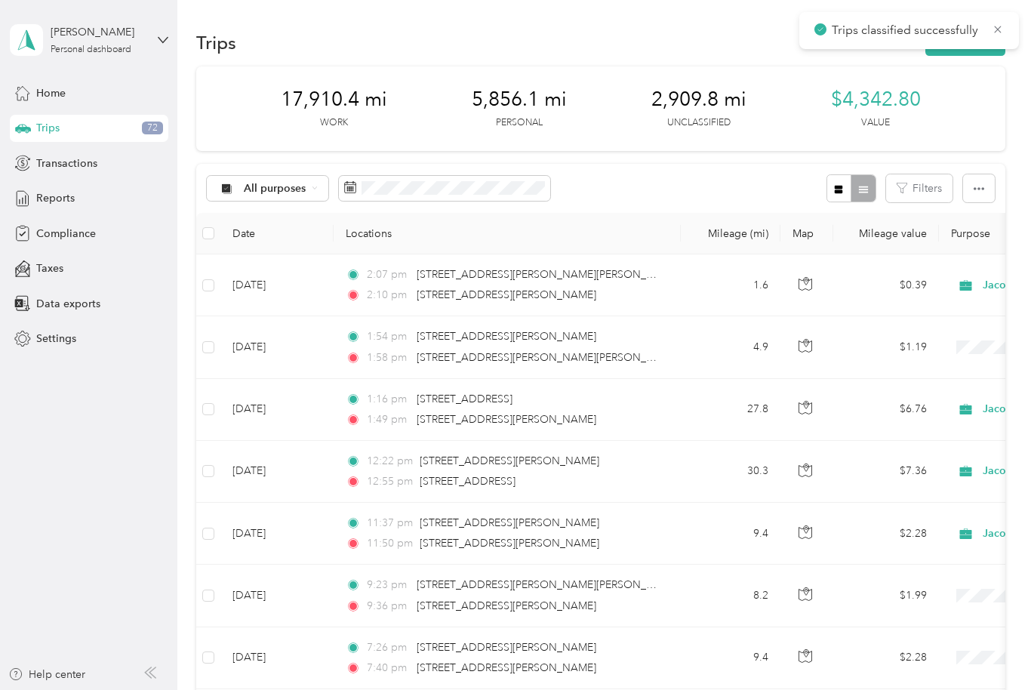
scroll to position [0, 0]
click at [316, 185] on icon at bounding box center [315, 188] width 6 height 6
click at [297, 244] on span "Unclassified" at bounding box center [314, 241] width 140 height 16
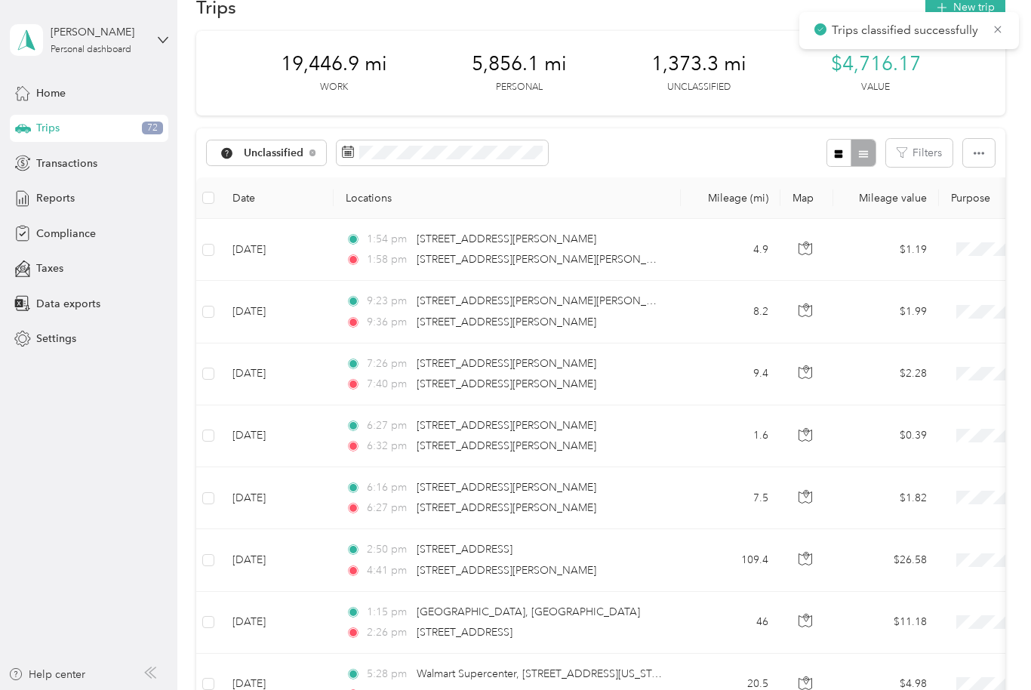
scroll to position [37, 0]
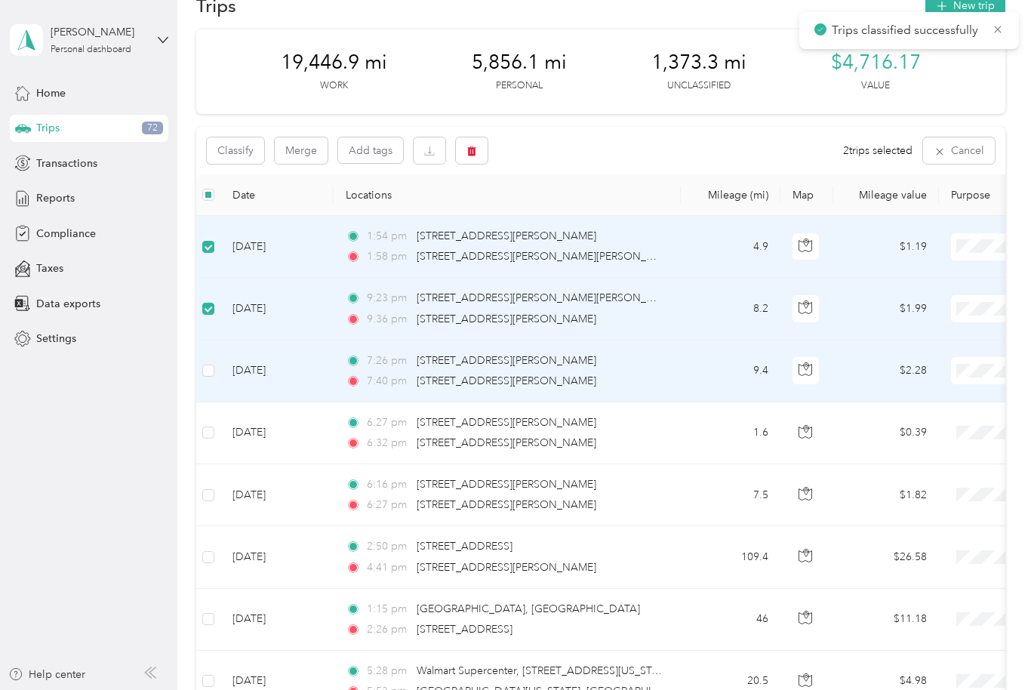
click at [226, 365] on td "[DATE]" at bounding box center [276, 371] width 113 height 62
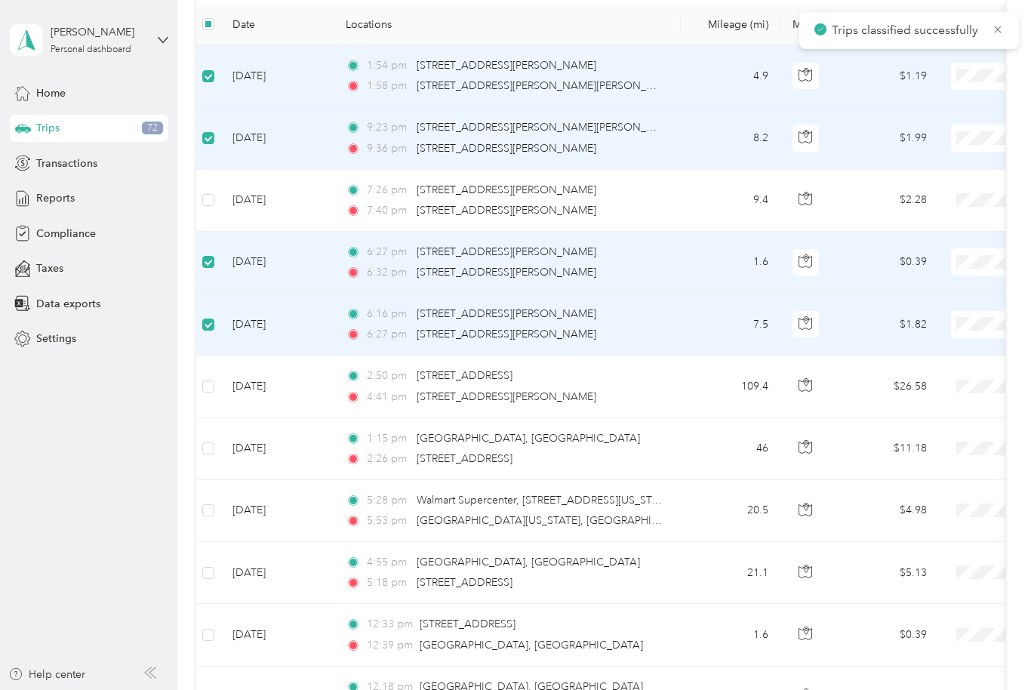
scroll to position [229, 0]
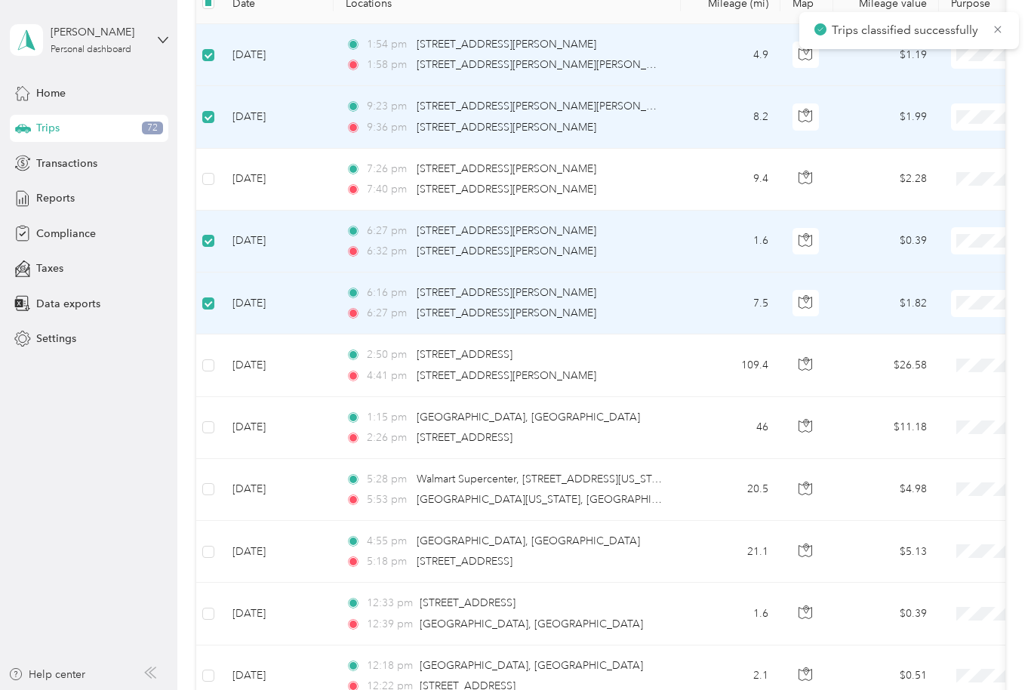
click at [214, 357] on label at bounding box center [208, 365] width 12 height 17
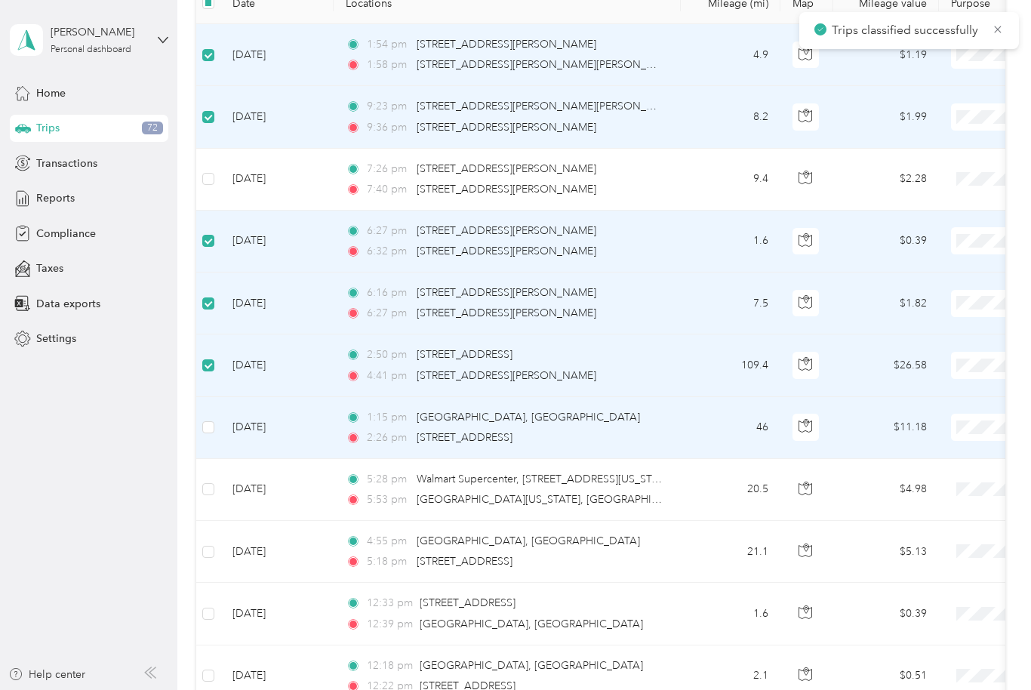
click at [223, 420] on td "[DATE]" at bounding box center [276, 428] width 113 height 62
click at [254, 536] on td "[DATE]" at bounding box center [276, 552] width 113 height 62
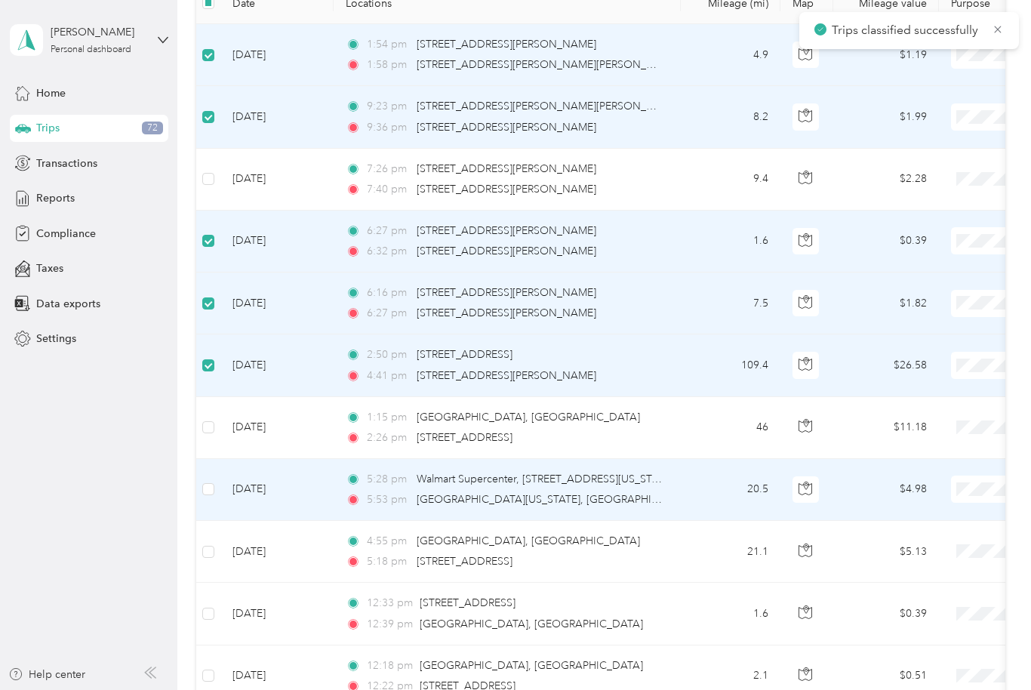
click at [224, 484] on td "[DATE]" at bounding box center [276, 490] width 113 height 62
click at [212, 481] on label at bounding box center [208, 489] width 12 height 17
click at [210, 414] on td at bounding box center [208, 428] width 24 height 62
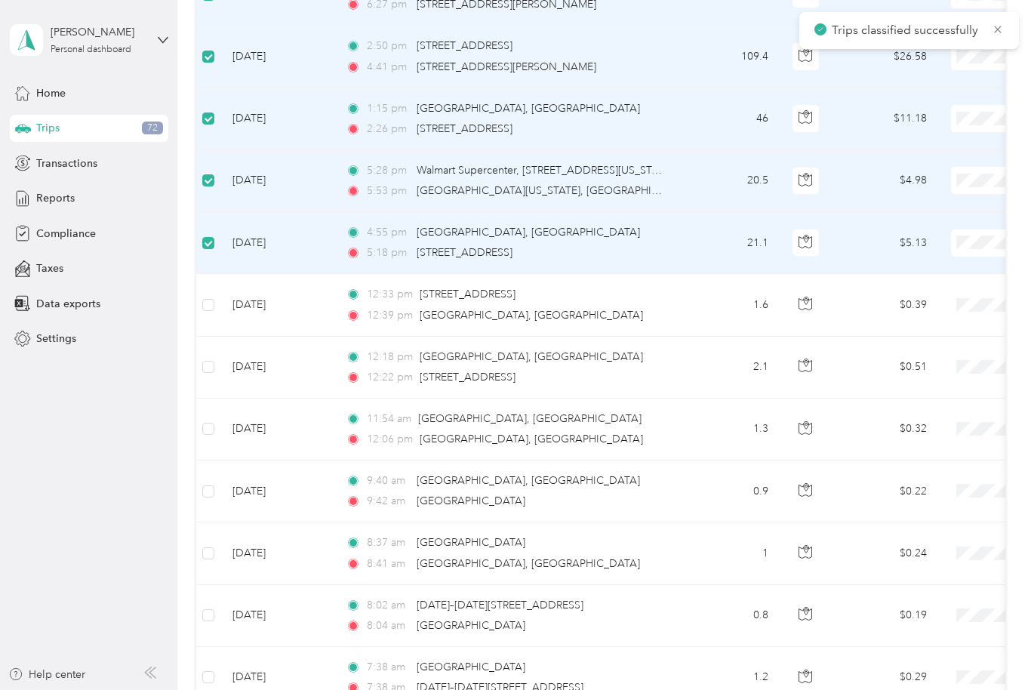
scroll to position [537, 0]
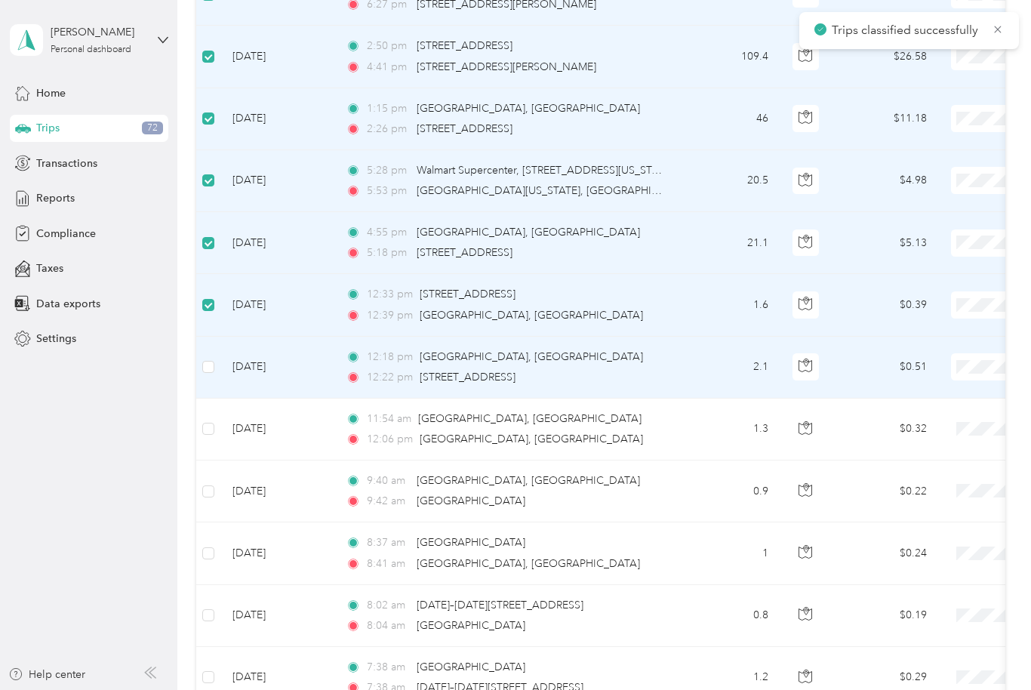
click at [213, 358] on label at bounding box center [208, 366] width 12 height 17
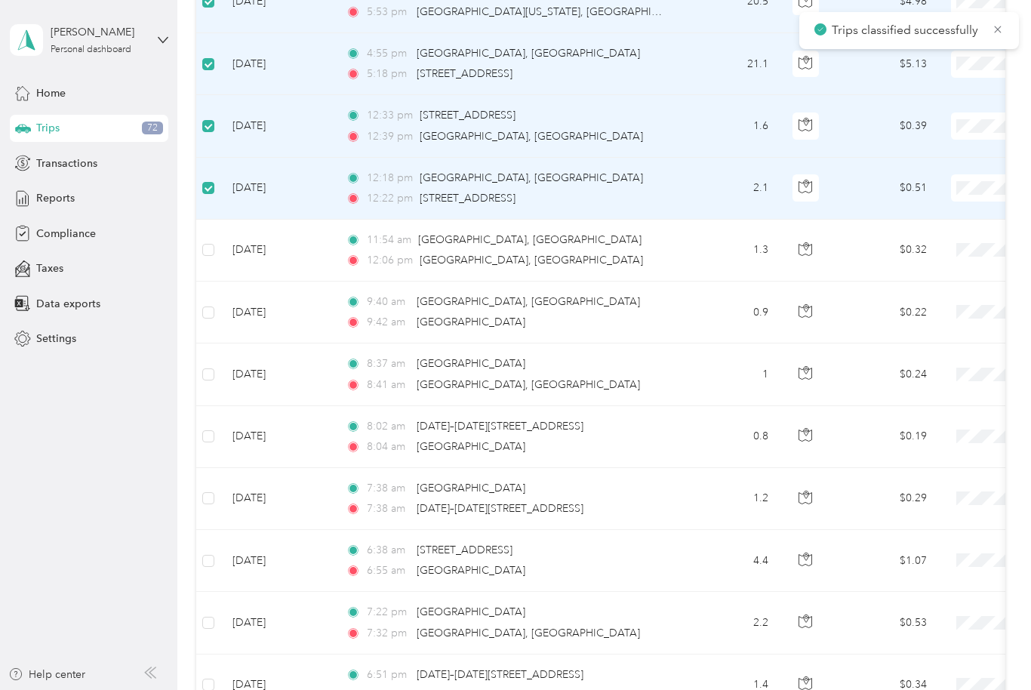
scroll to position [718, 0]
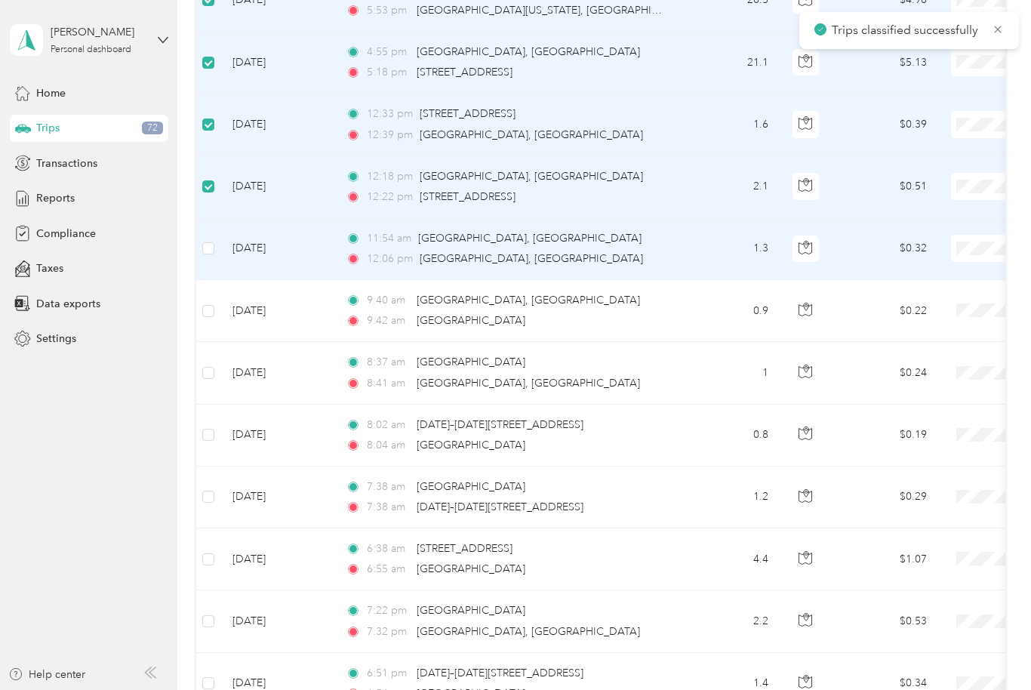
click at [214, 240] on label at bounding box center [208, 248] width 12 height 17
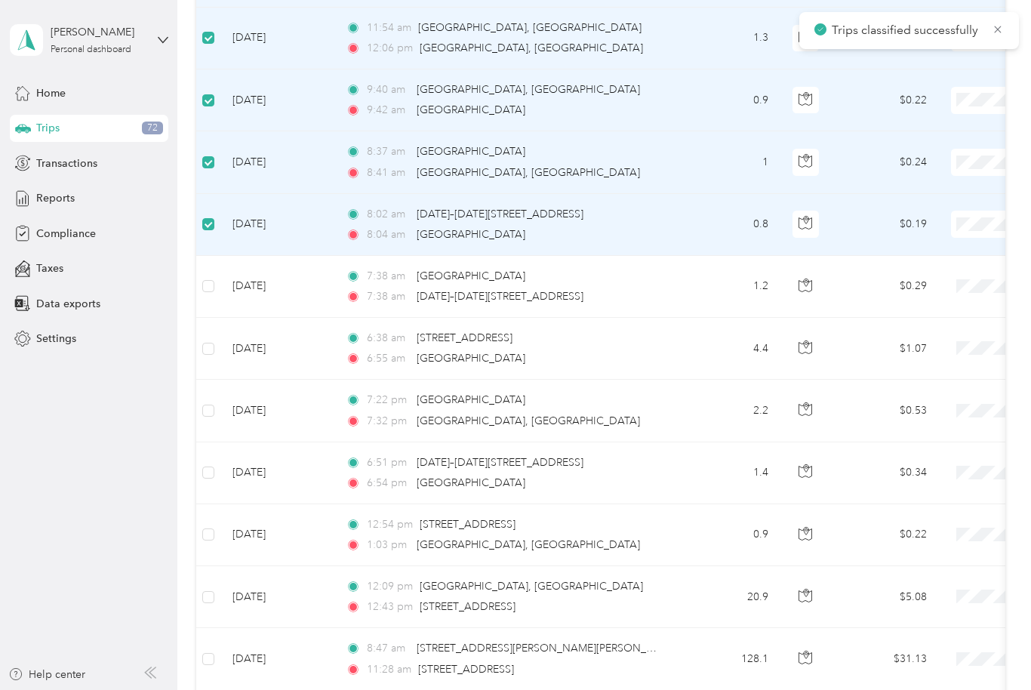
scroll to position [927, 0]
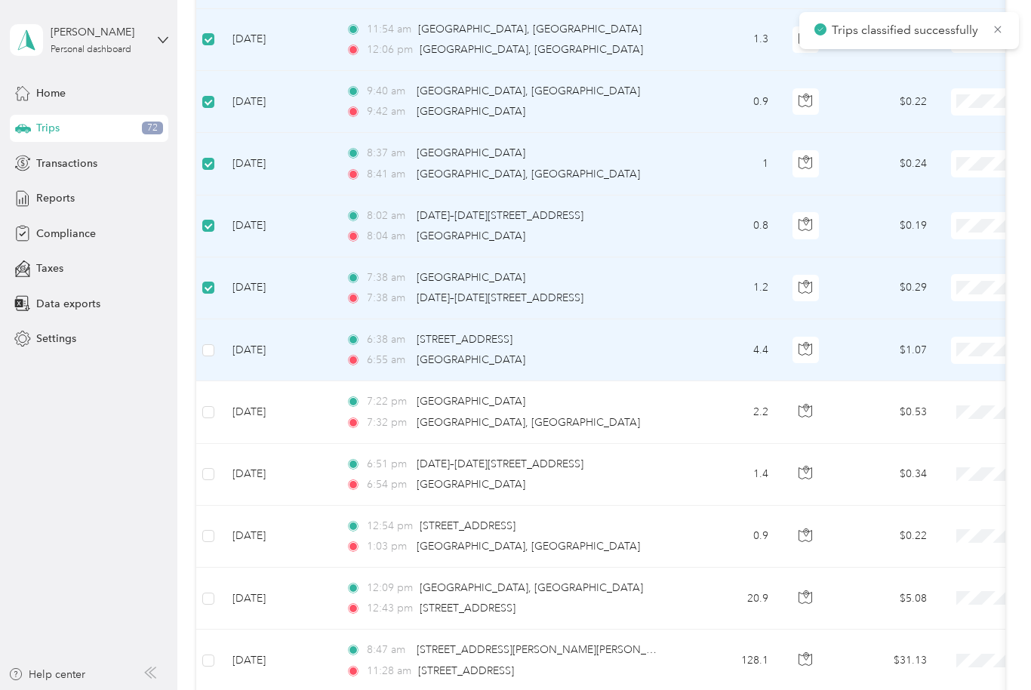
click at [201, 337] on td at bounding box center [208, 350] width 24 height 62
click at [205, 334] on td at bounding box center [208, 350] width 24 height 62
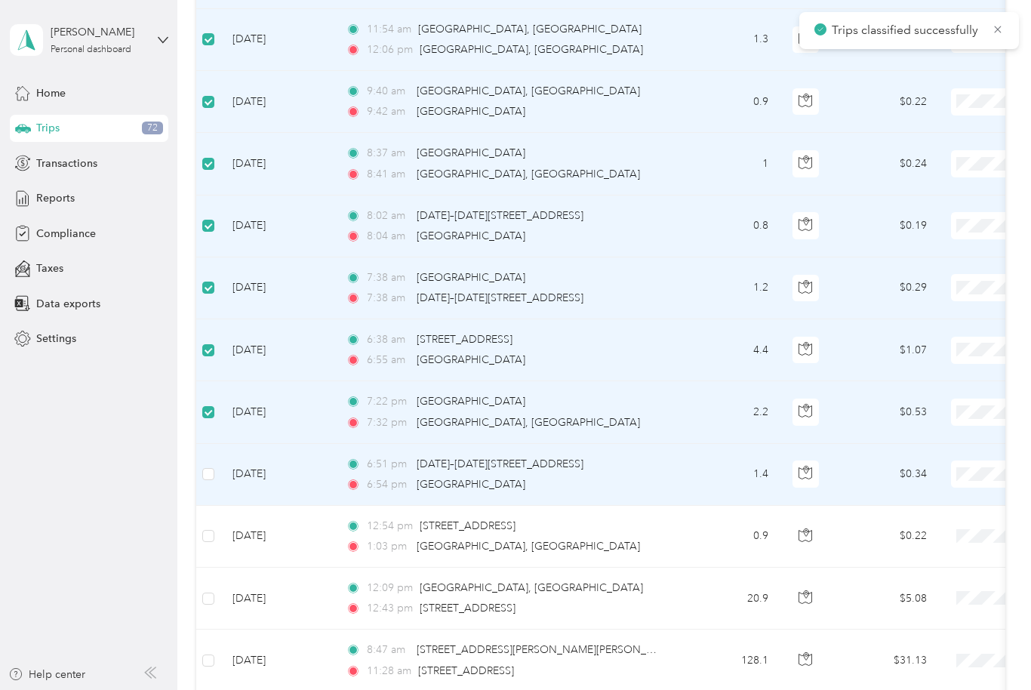
click at [220, 469] on td "[DATE]" at bounding box center [276, 475] width 113 height 62
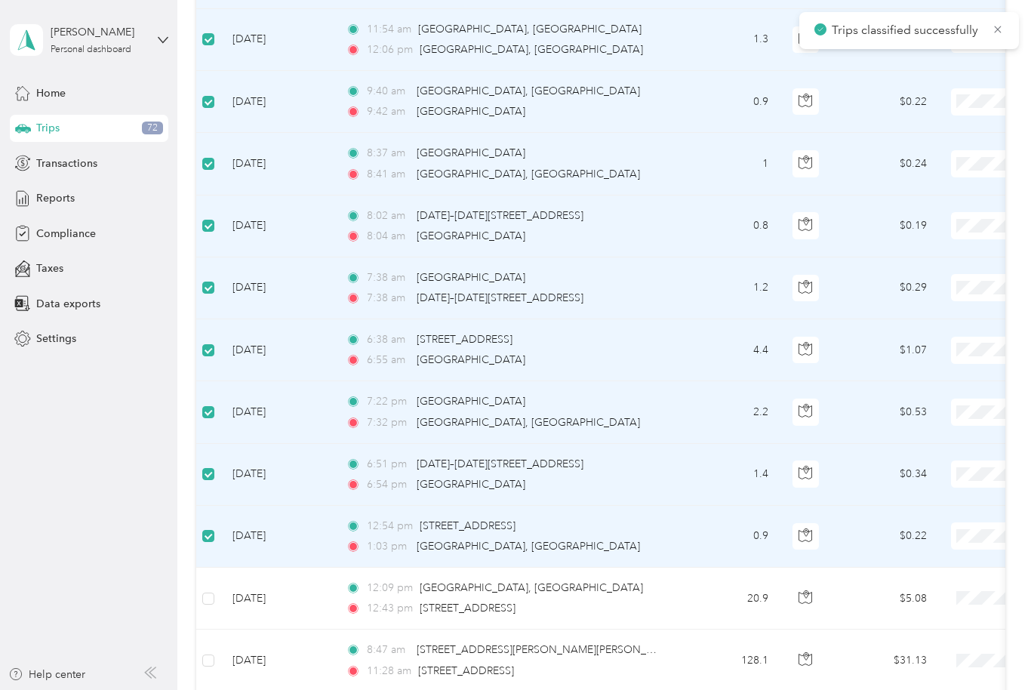
click at [212, 592] on span at bounding box center [208, 598] width 12 height 12
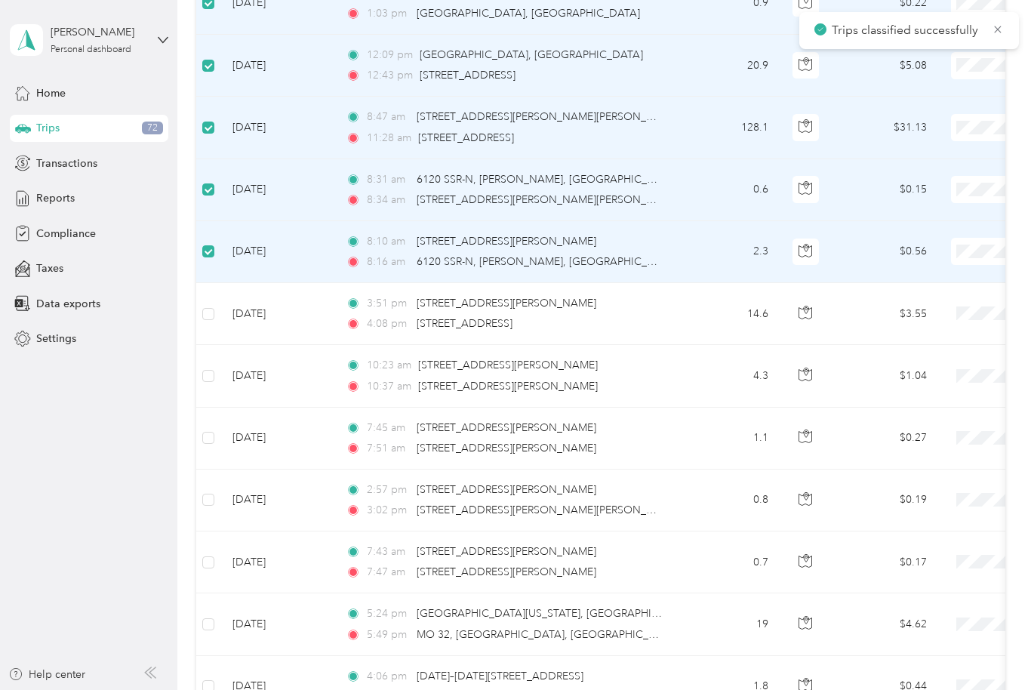
scroll to position [1457, 0]
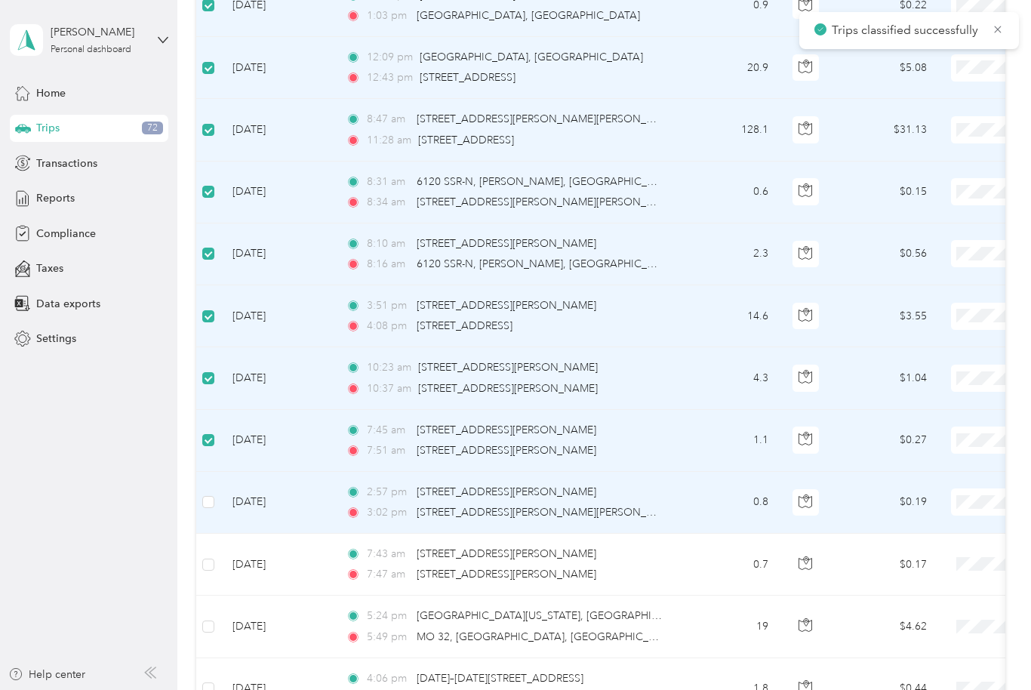
click at [223, 503] on td "[DATE]" at bounding box center [276, 503] width 113 height 62
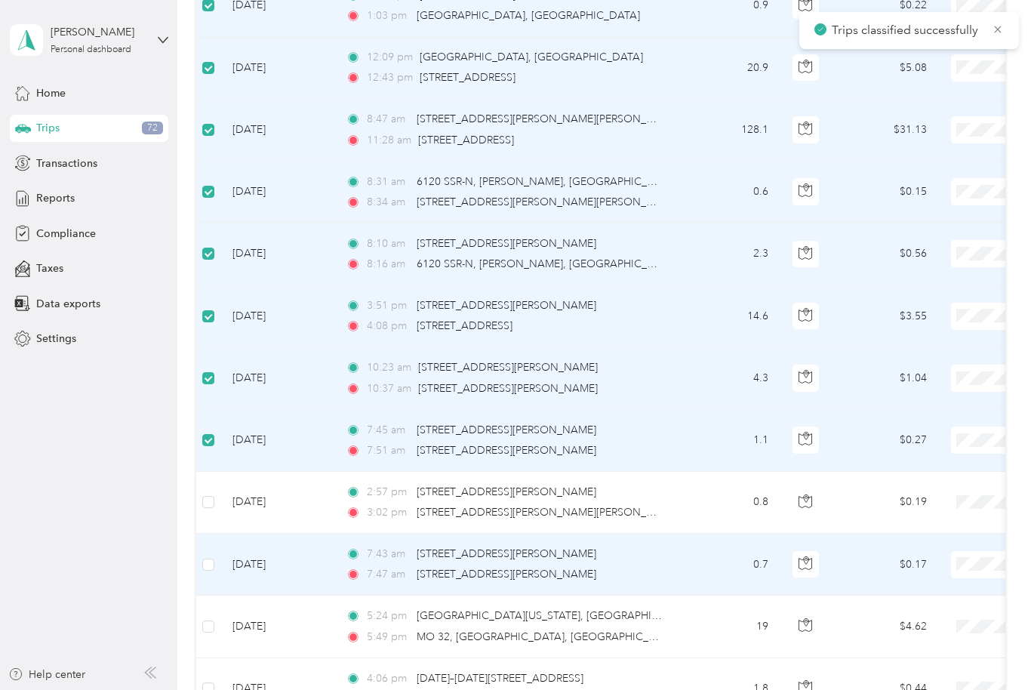
click at [213, 556] on label at bounding box center [208, 564] width 12 height 17
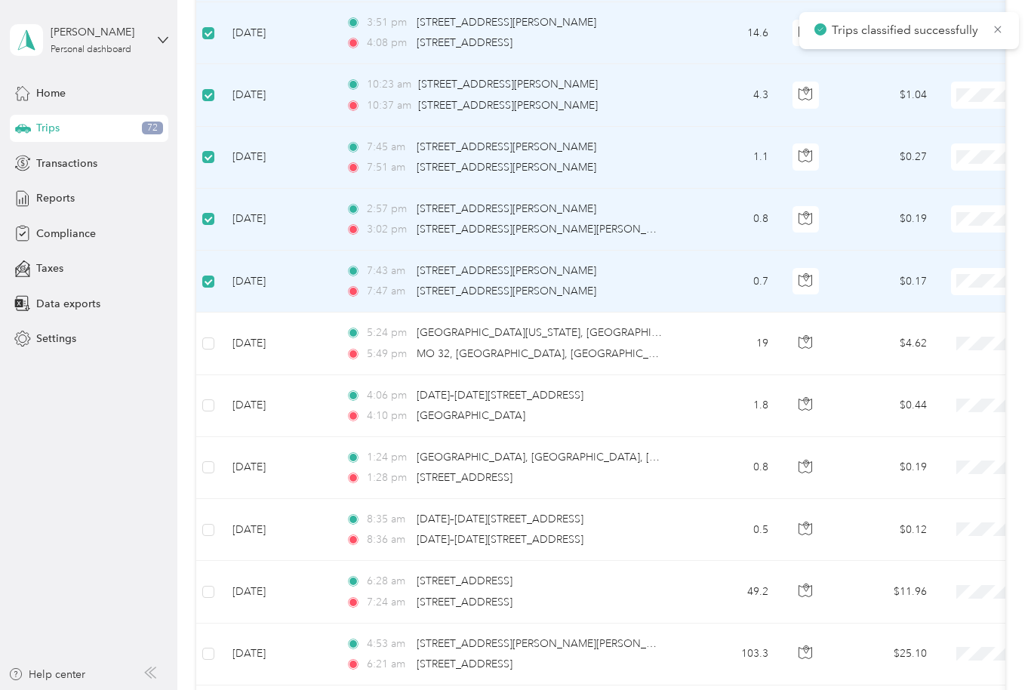
scroll to position [1751, 0]
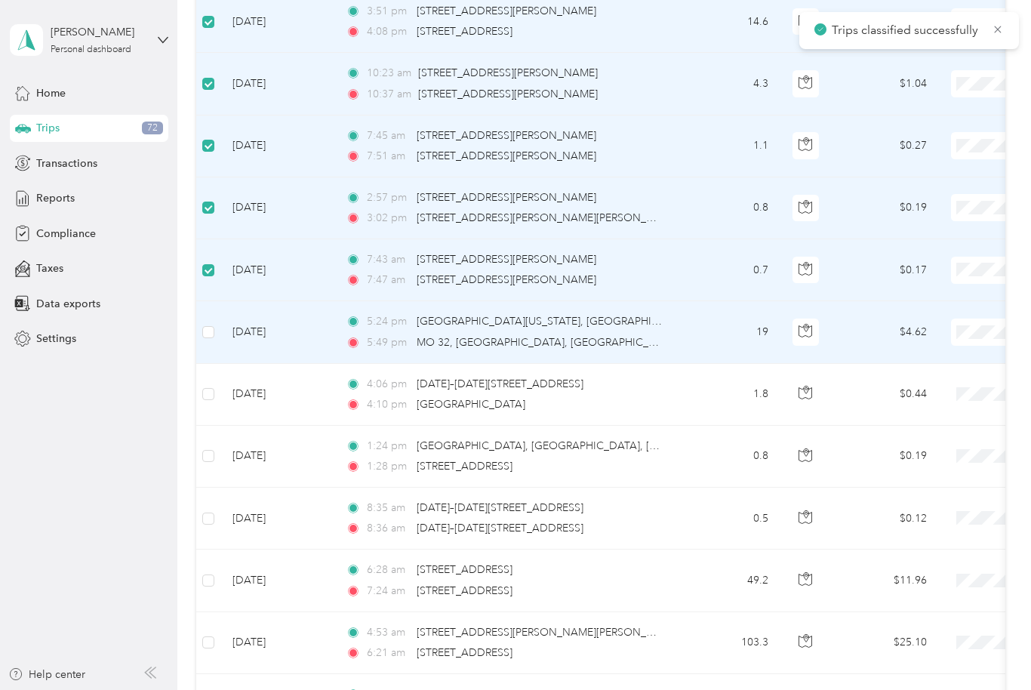
click at [202, 338] on label at bounding box center [208, 332] width 12 height 17
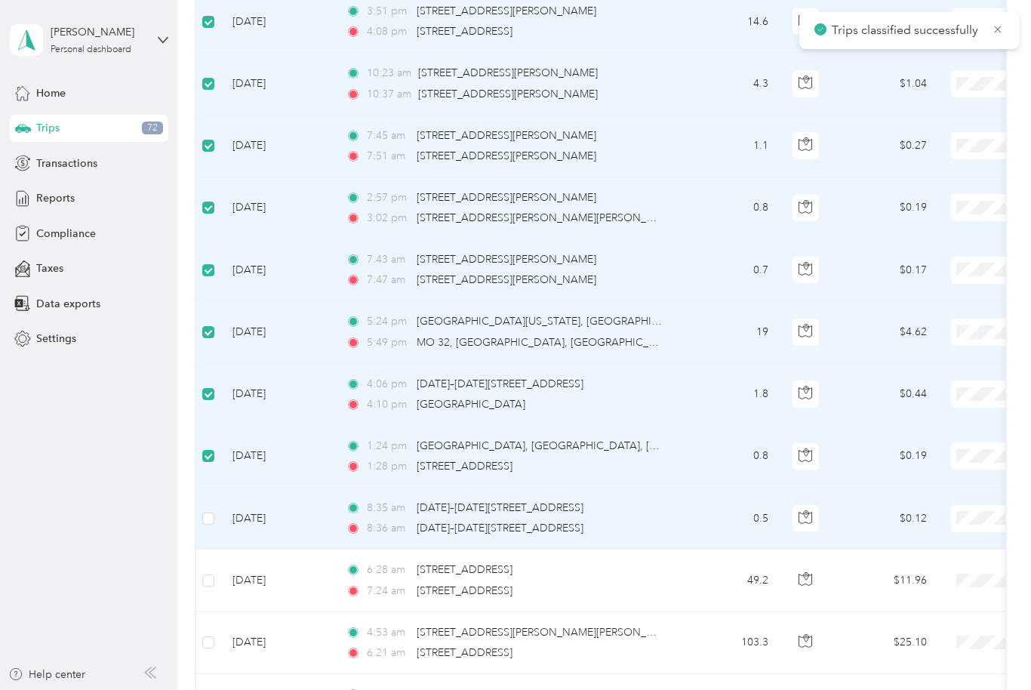
click at [214, 511] on label at bounding box center [208, 518] width 12 height 17
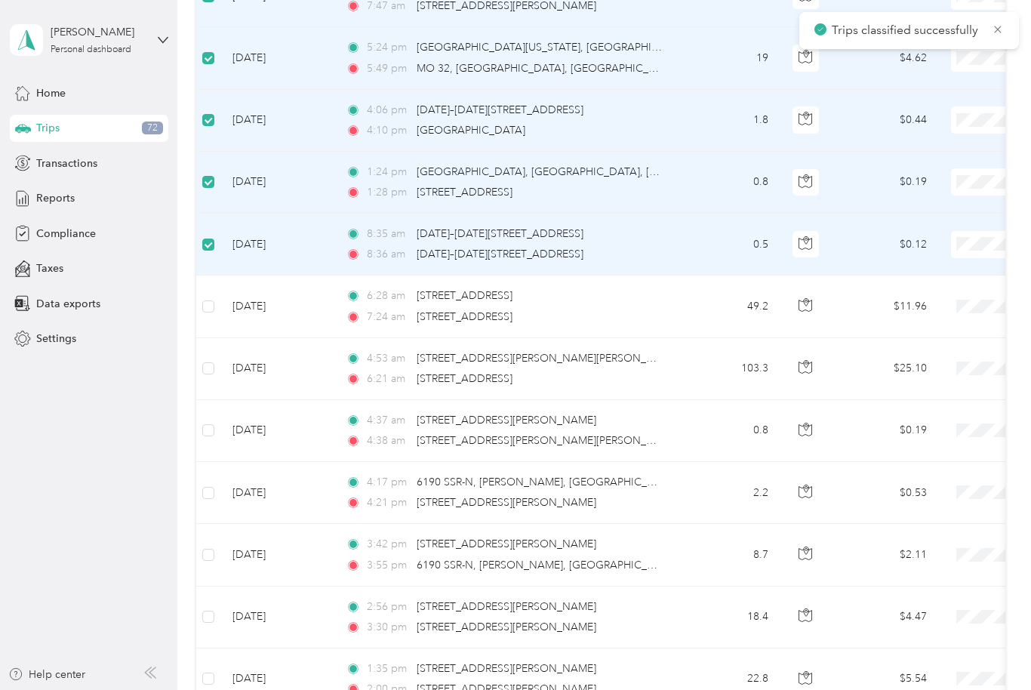
scroll to position [2025, 0]
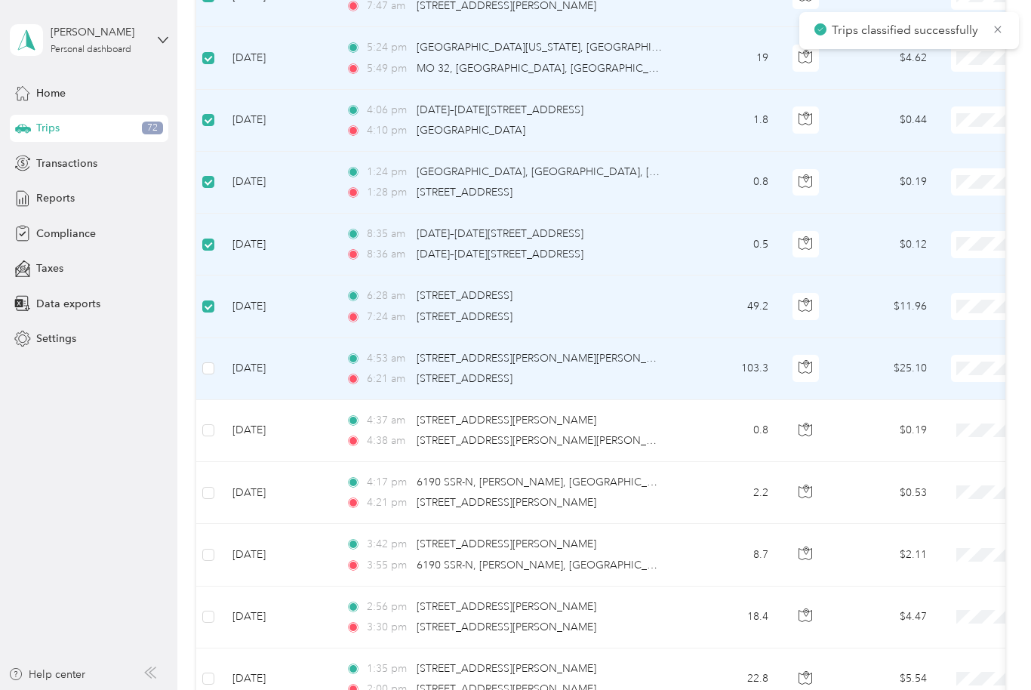
click at [217, 358] on td at bounding box center [208, 369] width 24 height 62
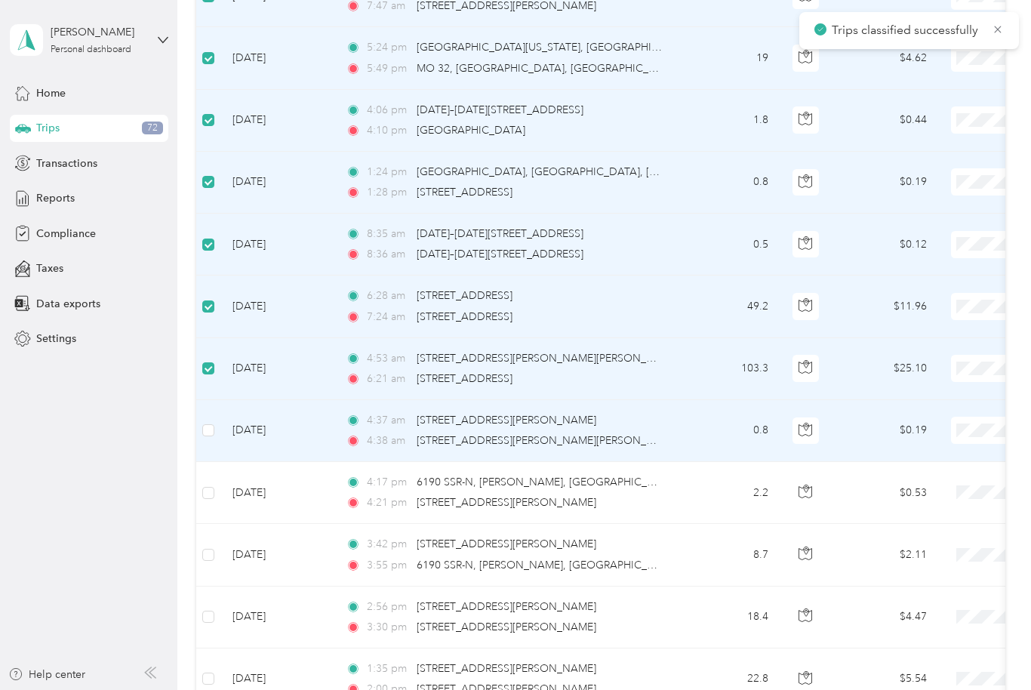
click at [223, 423] on td "[DATE]" at bounding box center [276, 431] width 113 height 62
click at [226, 426] on td "[DATE]" at bounding box center [276, 431] width 113 height 62
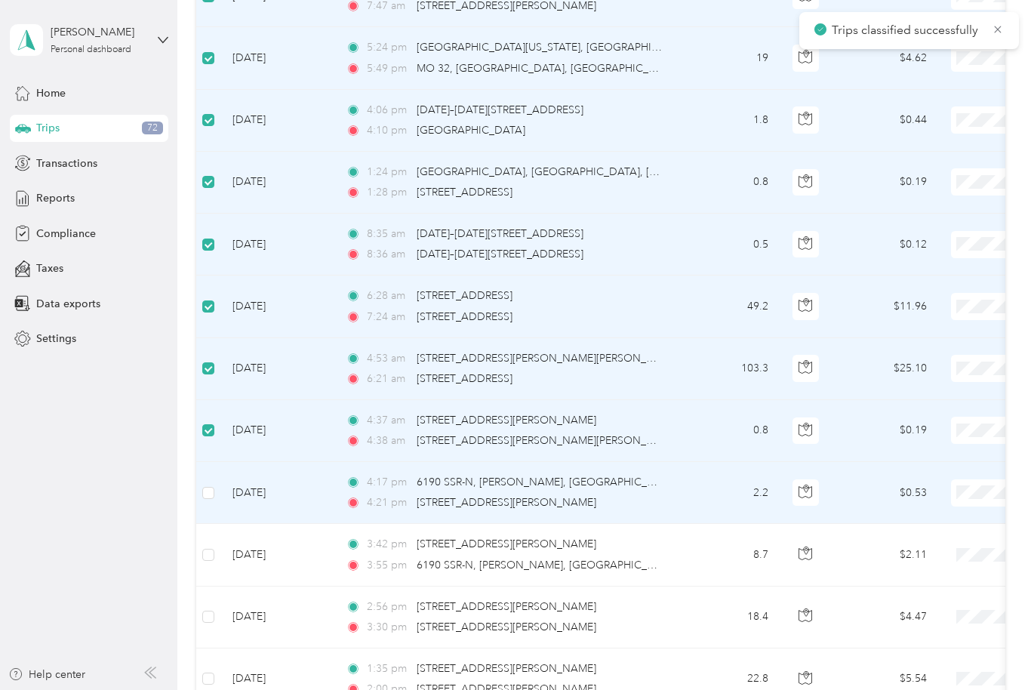
click at [223, 475] on td "[DATE]" at bounding box center [276, 493] width 113 height 62
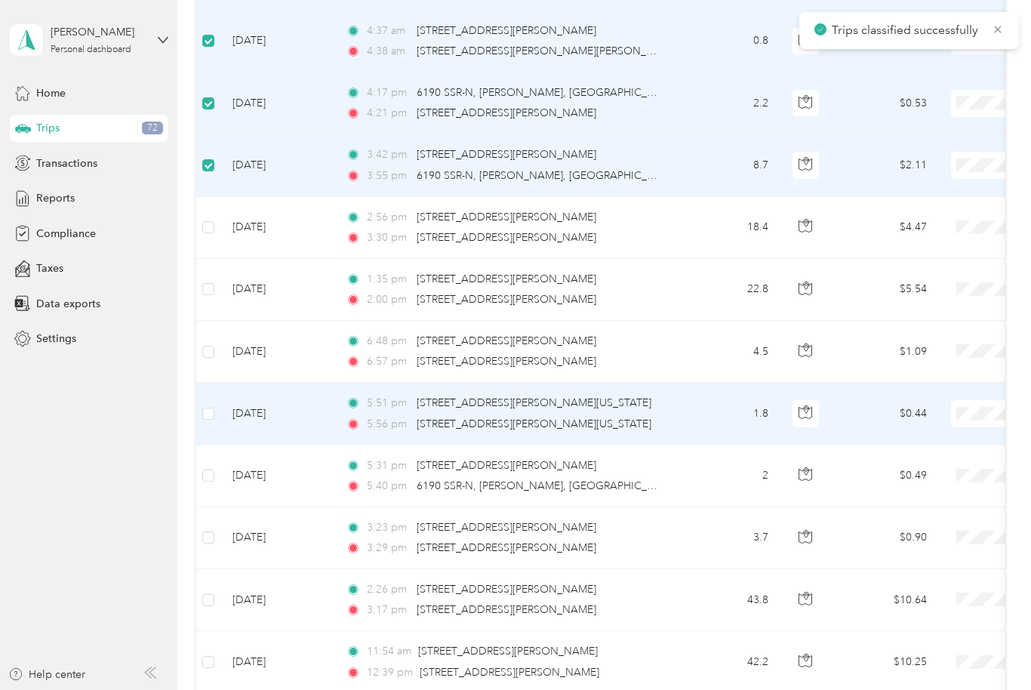
scroll to position [0, 2]
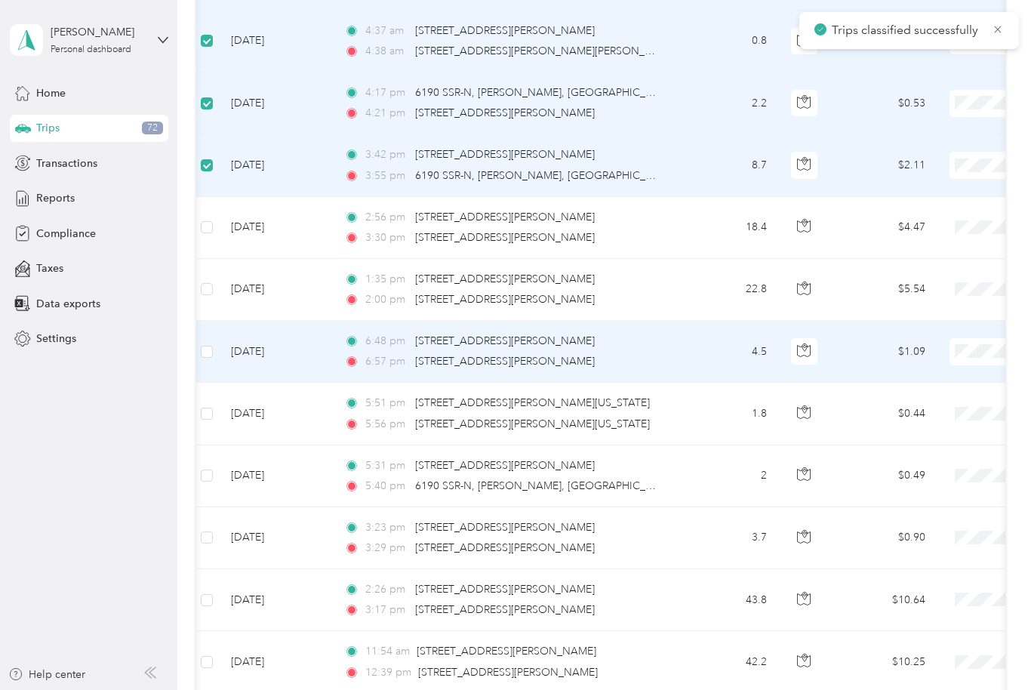
click at [210, 343] on label at bounding box center [207, 351] width 12 height 17
click at [212, 405] on label at bounding box center [207, 413] width 12 height 17
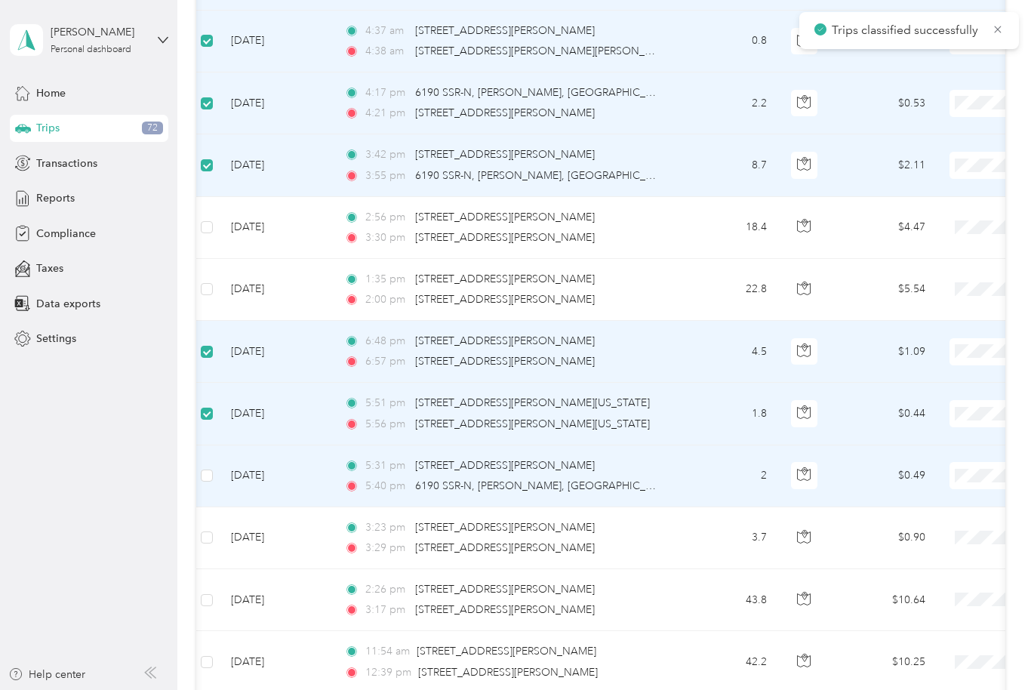
click at [197, 466] on td at bounding box center [207, 476] width 24 height 62
click at [215, 469] on td at bounding box center [207, 476] width 24 height 62
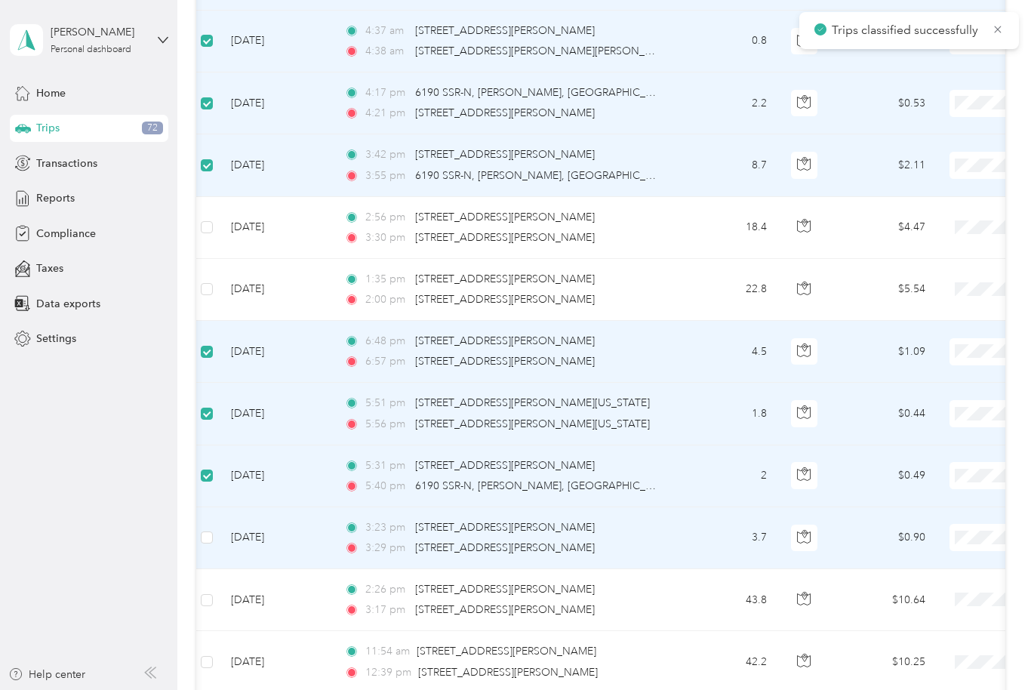
click at [197, 536] on td at bounding box center [207, 538] width 24 height 62
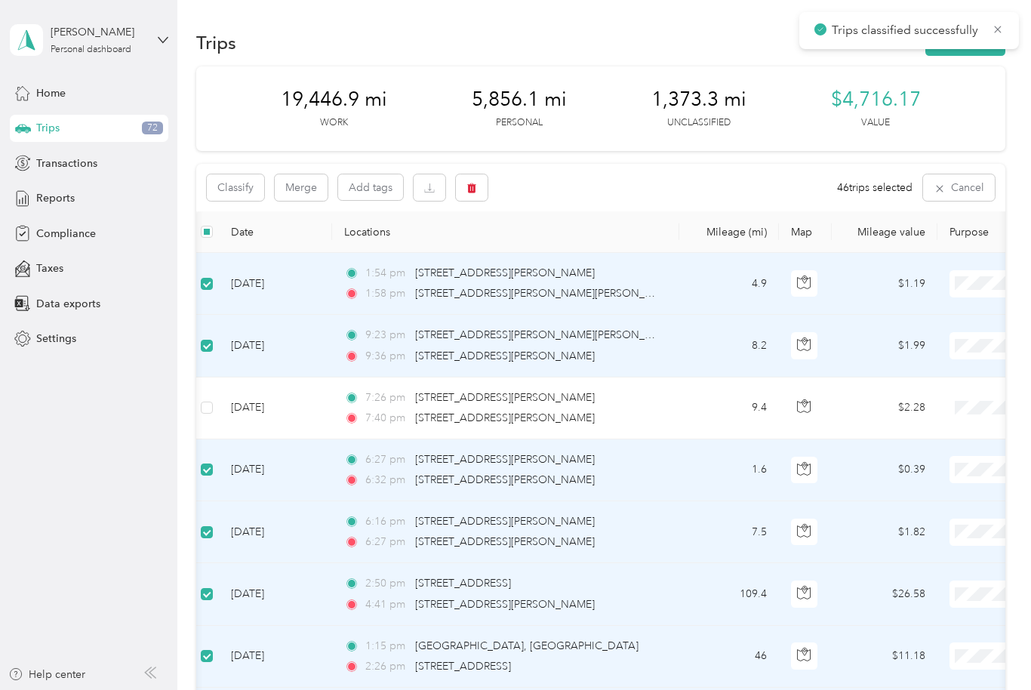
scroll to position [0, 0]
click at [246, 183] on button "Classify" at bounding box center [235, 187] width 57 height 26
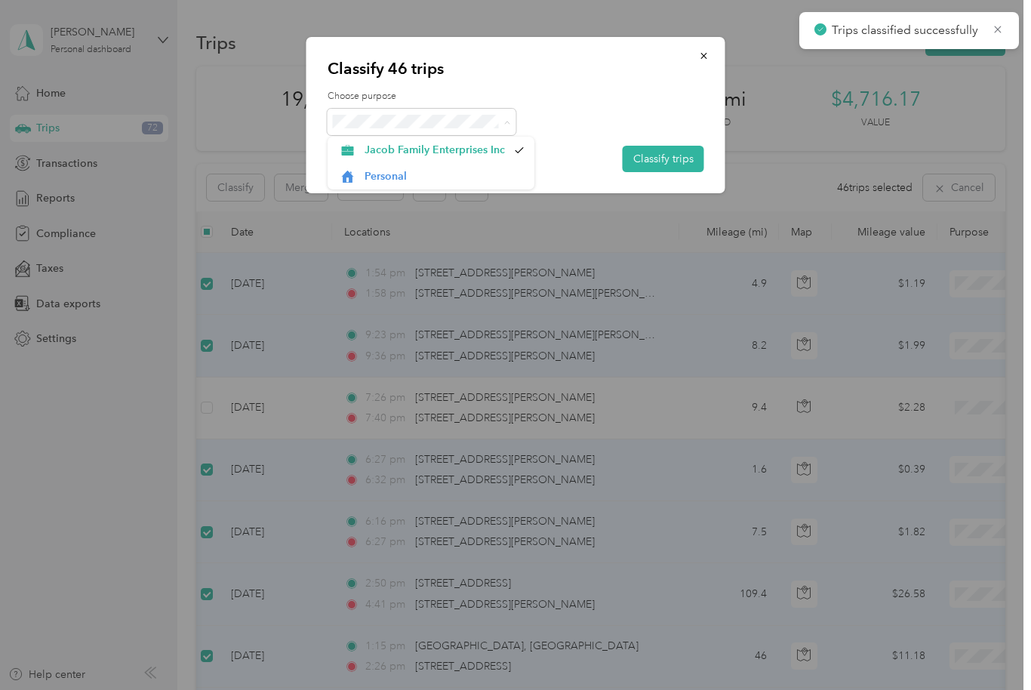
click at [401, 175] on span "Personal" at bounding box center [443, 176] width 159 height 16
click at [684, 158] on button "Classify trips" at bounding box center [662, 159] width 81 height 26
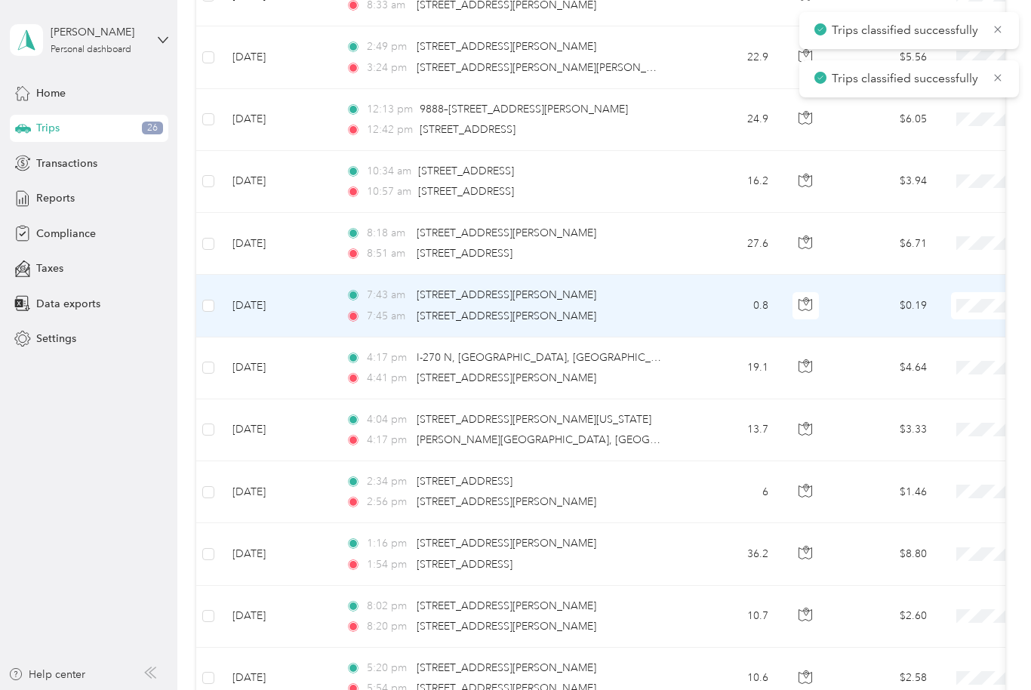
click at [219, 297] on td at bounding box center [208, 306] width 24 height 62
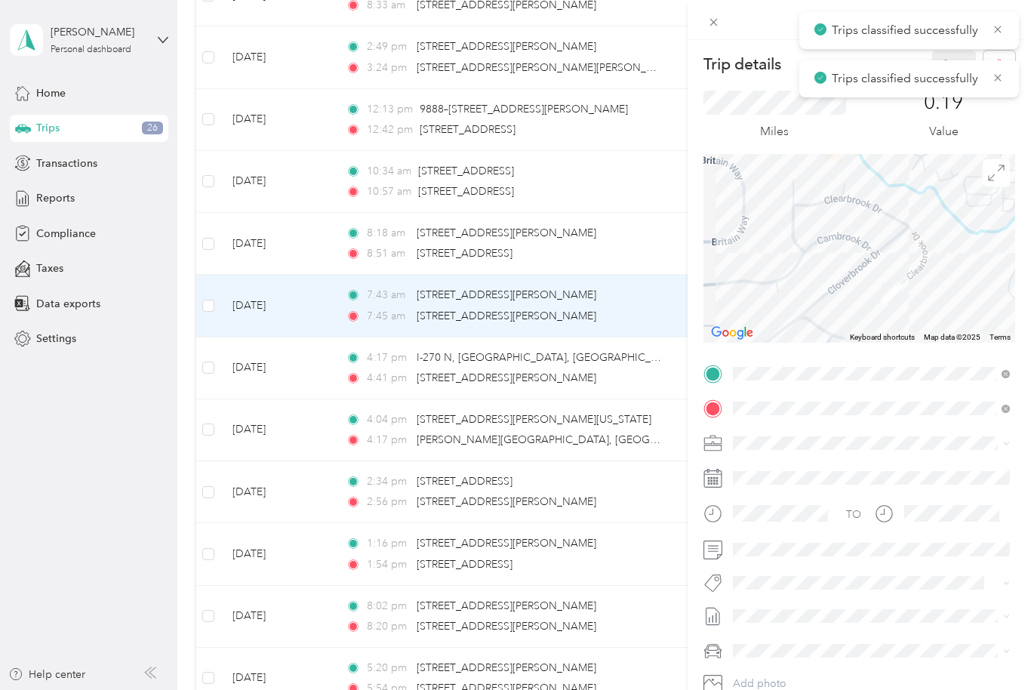
click at [212, 303] on div "Trip details Save This trip cannot be edited because it is either under review,…" at bounding box center [515, 345] width 1031 height 690
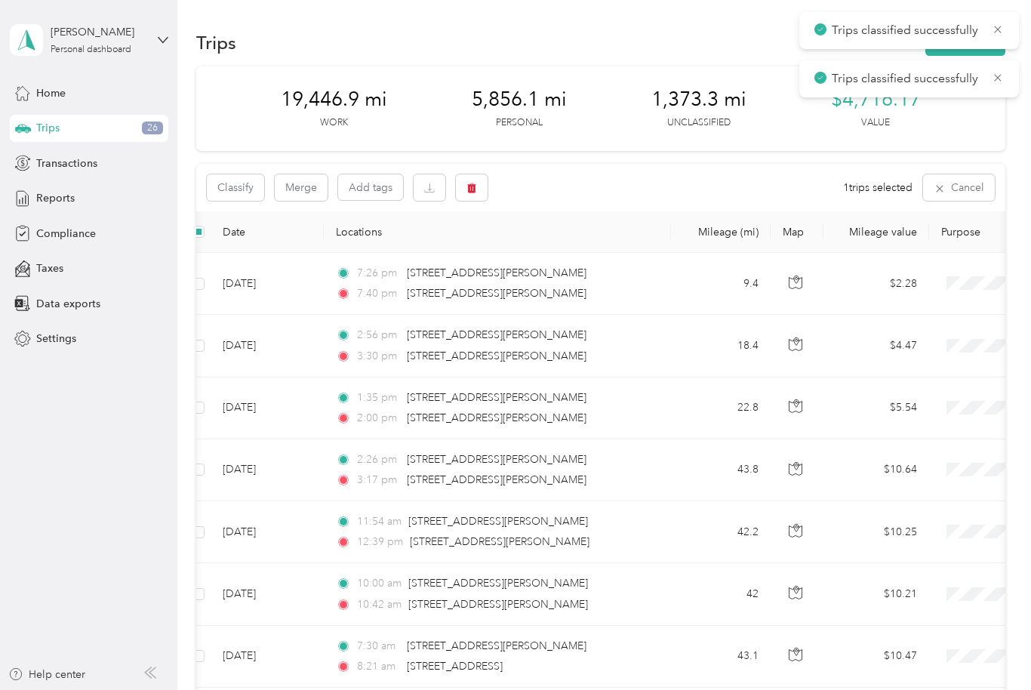
click at [236, 183] on button "Classify" at bounding box center [235, 187] width 57 height 26
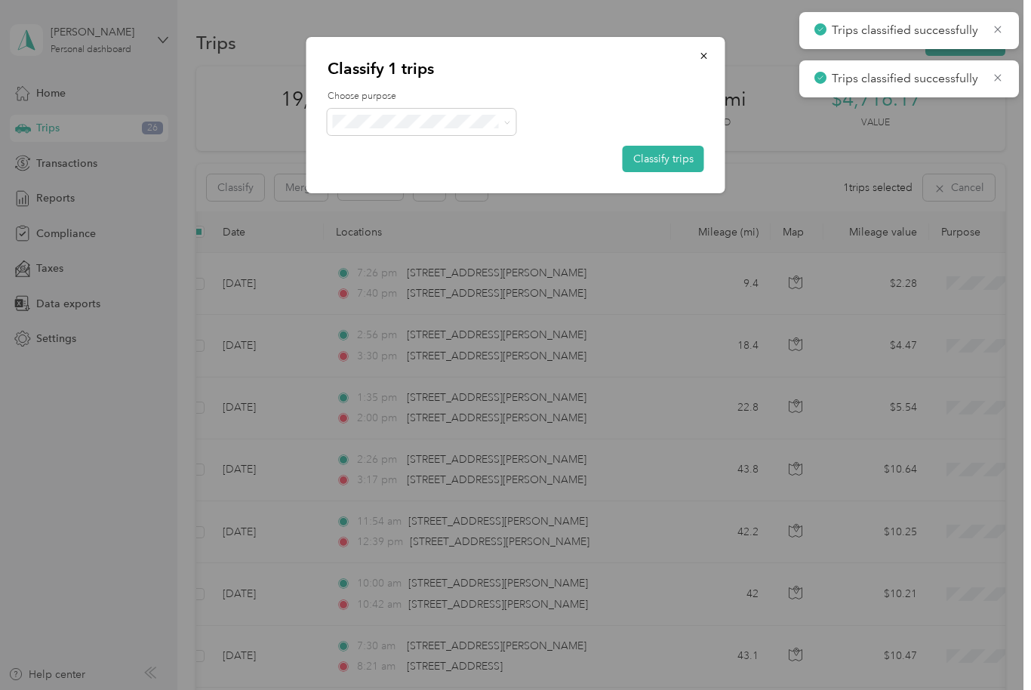
click at [517, 124] on div at bounding box center [515, 122] width 377 height 26
click at [674, 159] on button "Classify trips" at bounding box center [662, 159] width 81 height 26
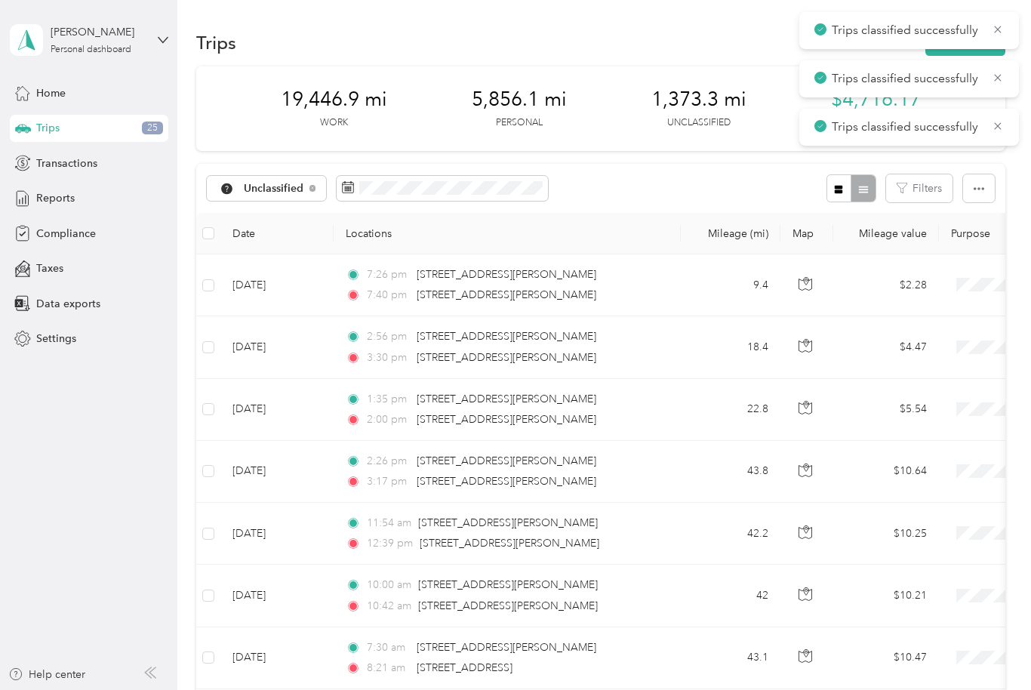
click at [207, 220] on th at bounding box center [208, 233] width 24 height 41
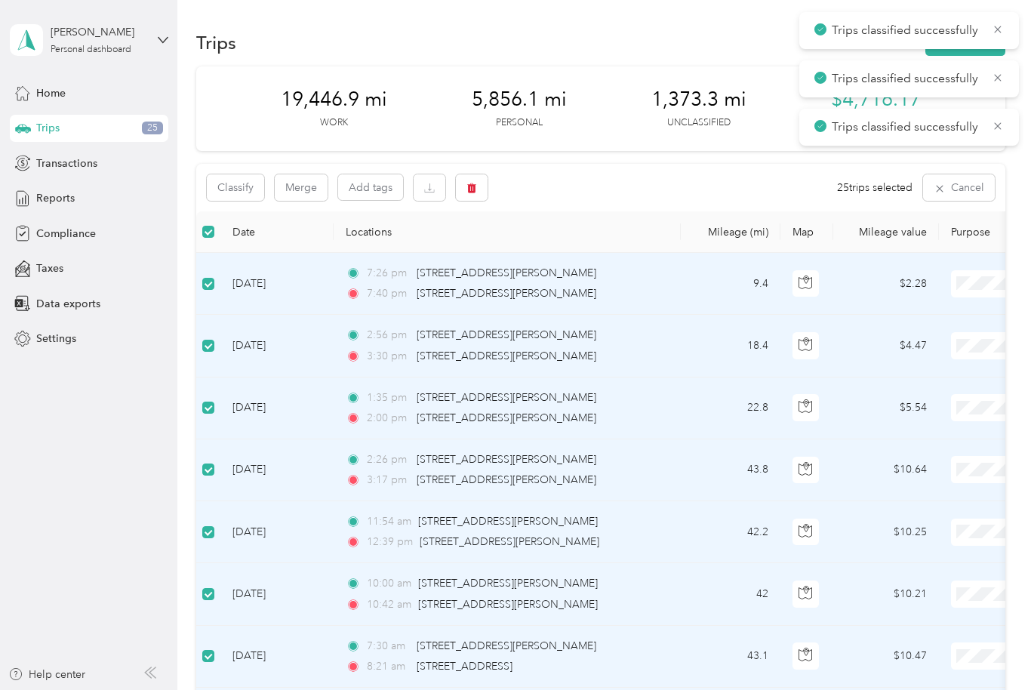
click at [224, 183] on button "Classify" at bounding box center [235, 187] width 57 height 26
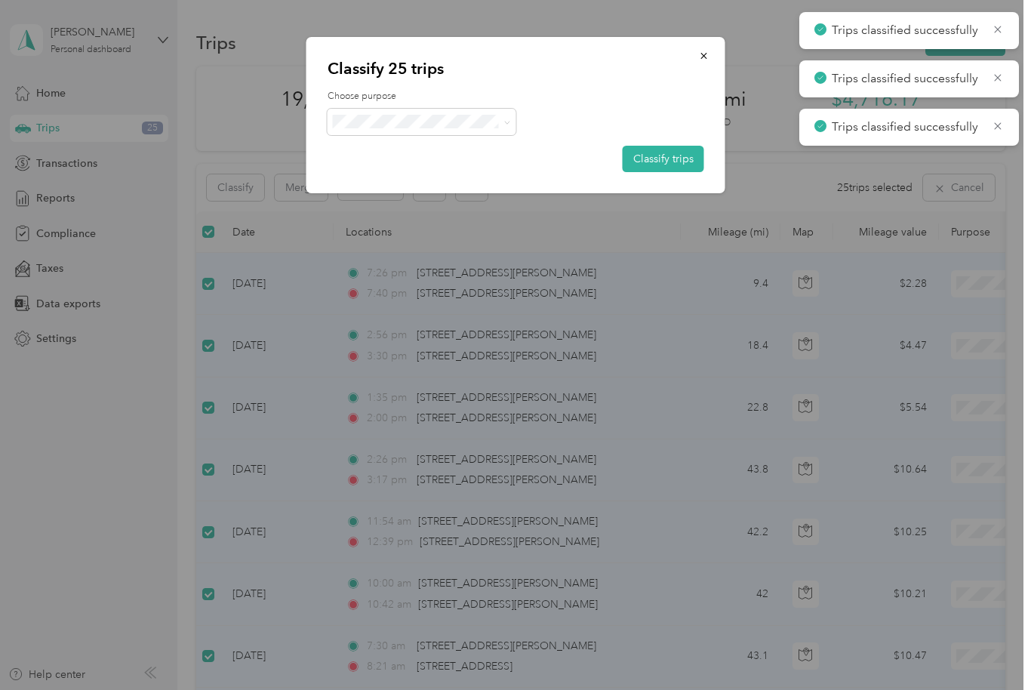
click at [507, 119] on icon at bounding box center [506, 122] width 7 height 7
click at [452, 146] on span "Jacob Family Enterprises Inc" at bounding box center [434, 150] width 140 height 16
click at [672, 158] on button "Classify trips" at bounding box center [662, 159] width 81 height 26
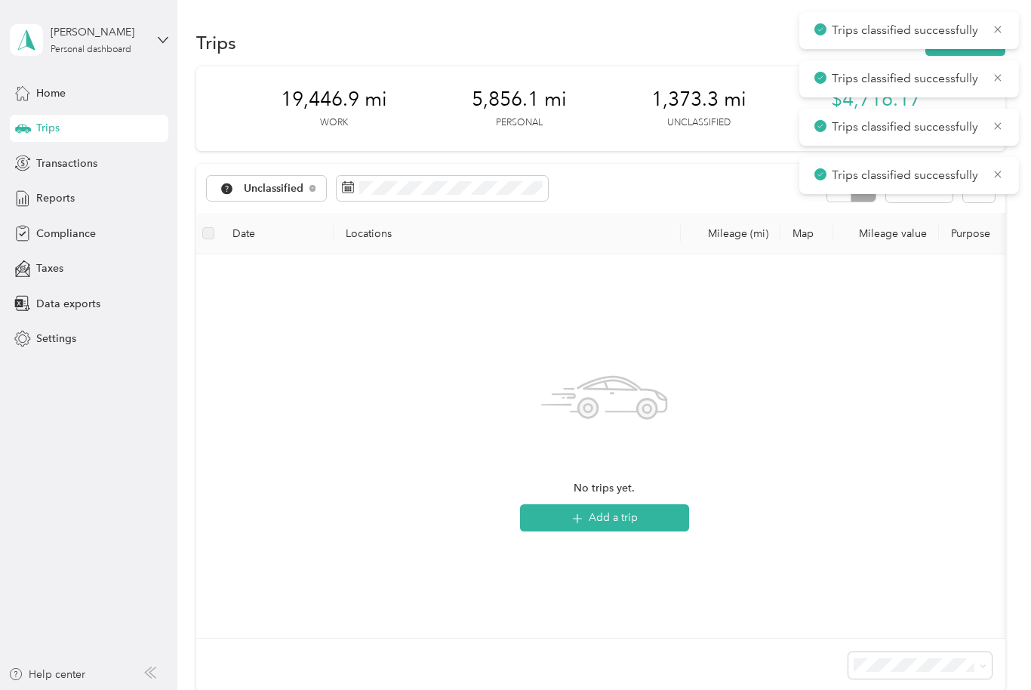
click at [52, 186] on div "Reports" at bounding box center [89, 198] width 158 height 27
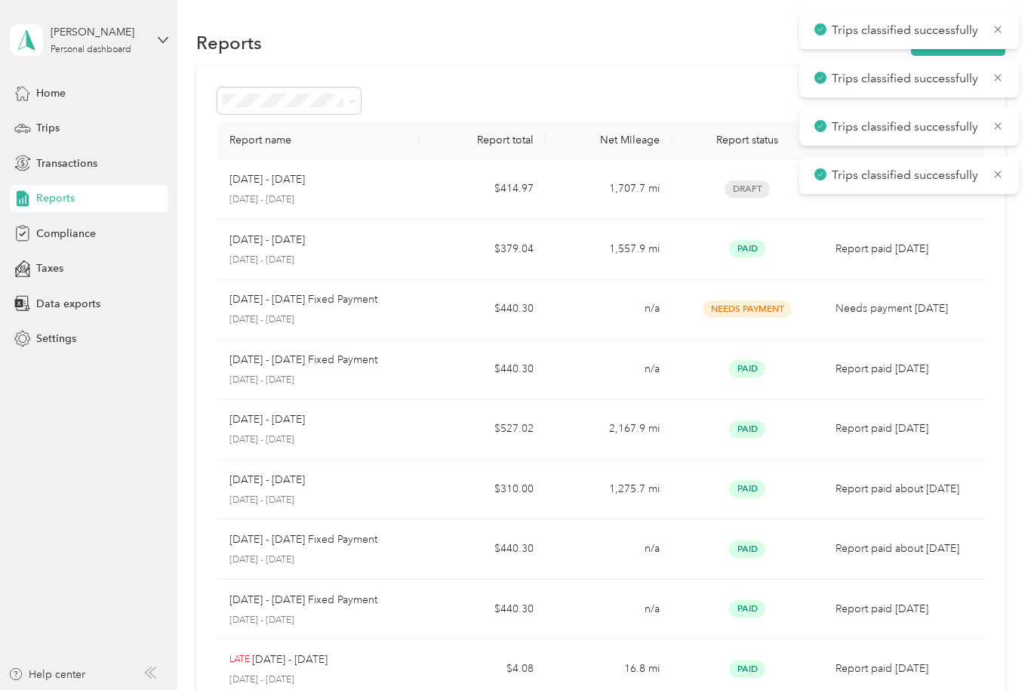
click at [1005, 14] on div "Trips classified successfully" at bounding box center [909, 30] width 220 height 37
click at [1002, 23] on icon at bounding box center [997, 30] width 12 height 14
click at [1003, 23] on icon at bounding box center [997, 30] width 12 height 14
click at [1004, 24] on icon at bounding box center [997, 30] width 12 height 14
click at [999, 23] on icon at bounding box center [997, 30] width 12 height 14
